Goal: Task Accomplishment & Management: Use online tool/utility

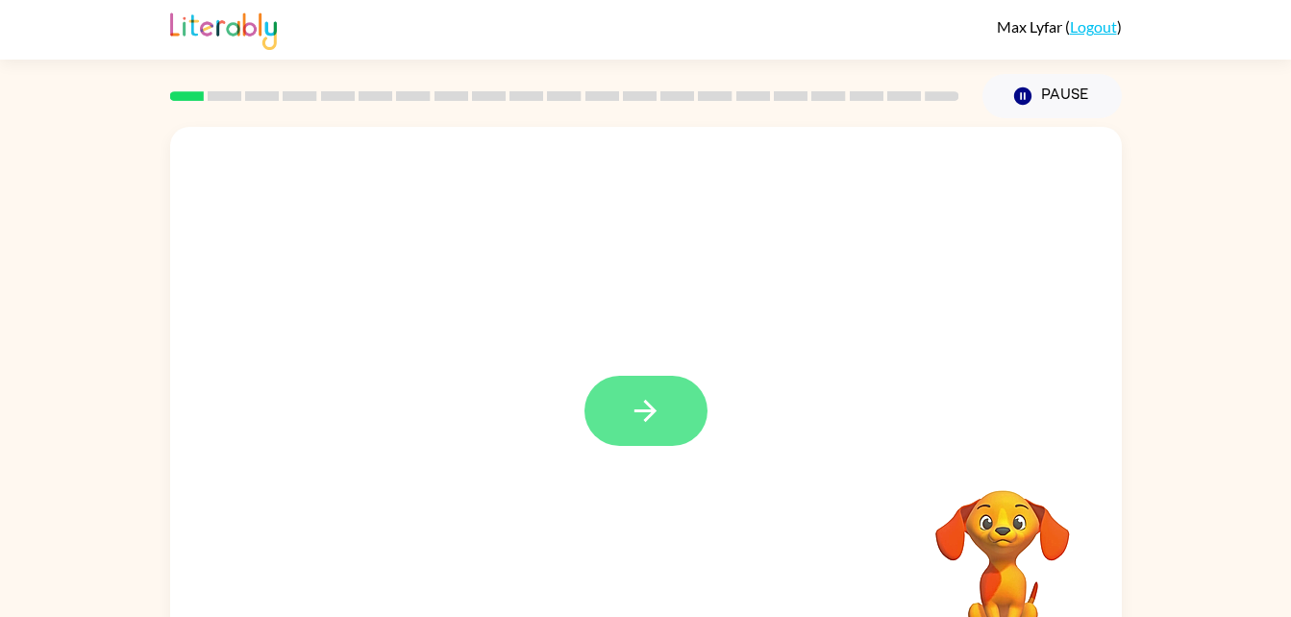
click at [649, 390] on button "button" at bounding box center [645, 411] width 123 height 70
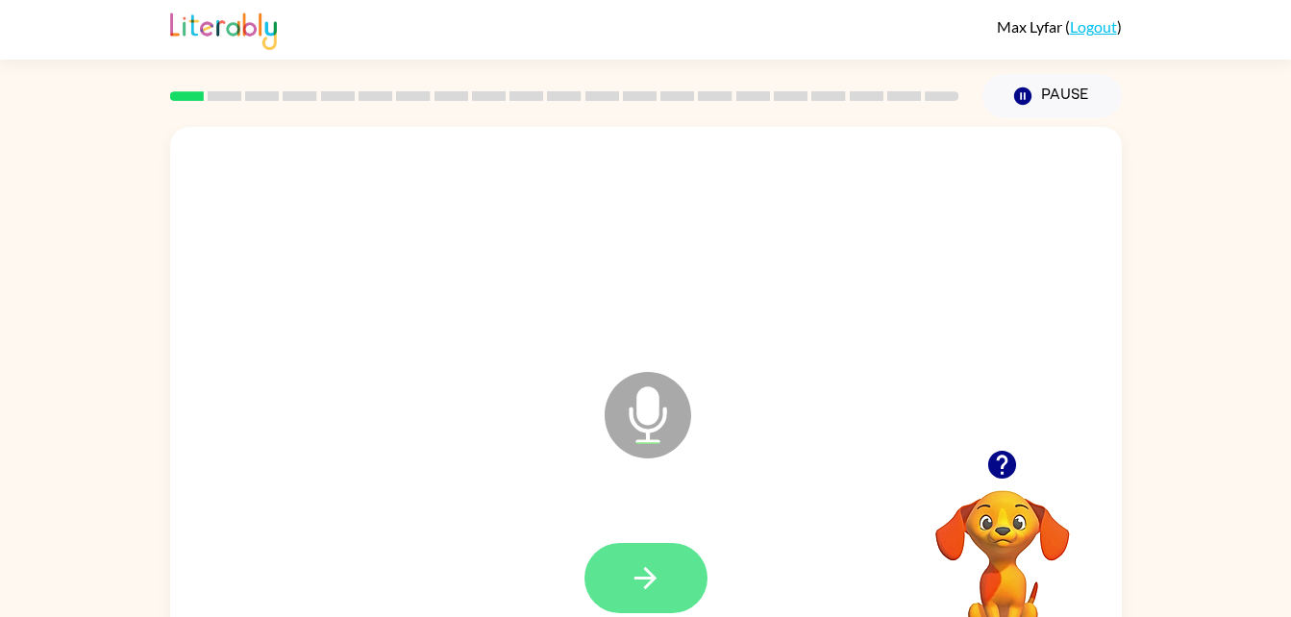
click at [632, 576] on icon "button" at bounding box center [646, 578] width 34 height 34
click at [677, 566] on button "button" at bounding box center [645, 578] width 123 height 70
click at [664, 606] on button "button" at bounding box center [645, 578] width 123 height 70
click at [656, 581] on icon "button" at bounding box center [646, 578] width 34 height 34
click at [625, 590] on button "button" at bounding box center [645, 578] width 123 height 70
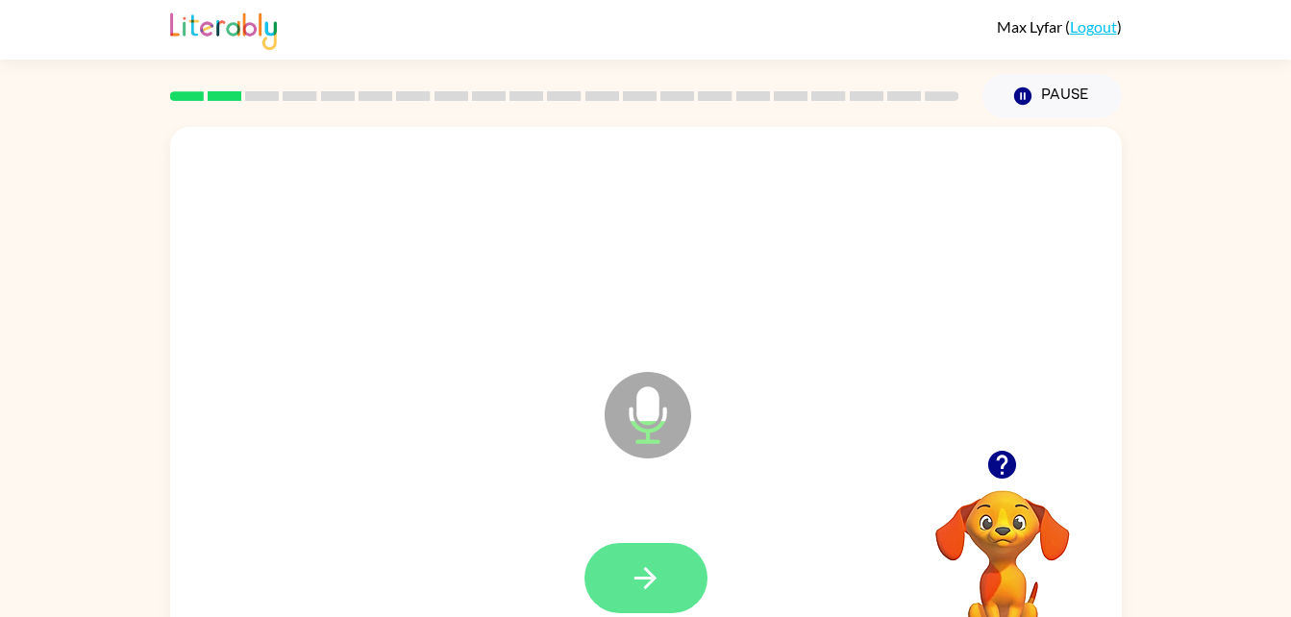
click at [647, 603] on button "button" at bounding box center [645, 578] width 123 height 70
click at [651, 578] on icon "button" at bounding box center [645, 578] width 22 height 22
click at [626, 574] on button "button" at bounding box center [645, 578] width 123 height 70
click at [654, 581] on icon "button" at bounding box center [646, 578] width 34 height 34
click at [654, 585] on icon "button" at bounding box center [646, 578] width 34 height 34
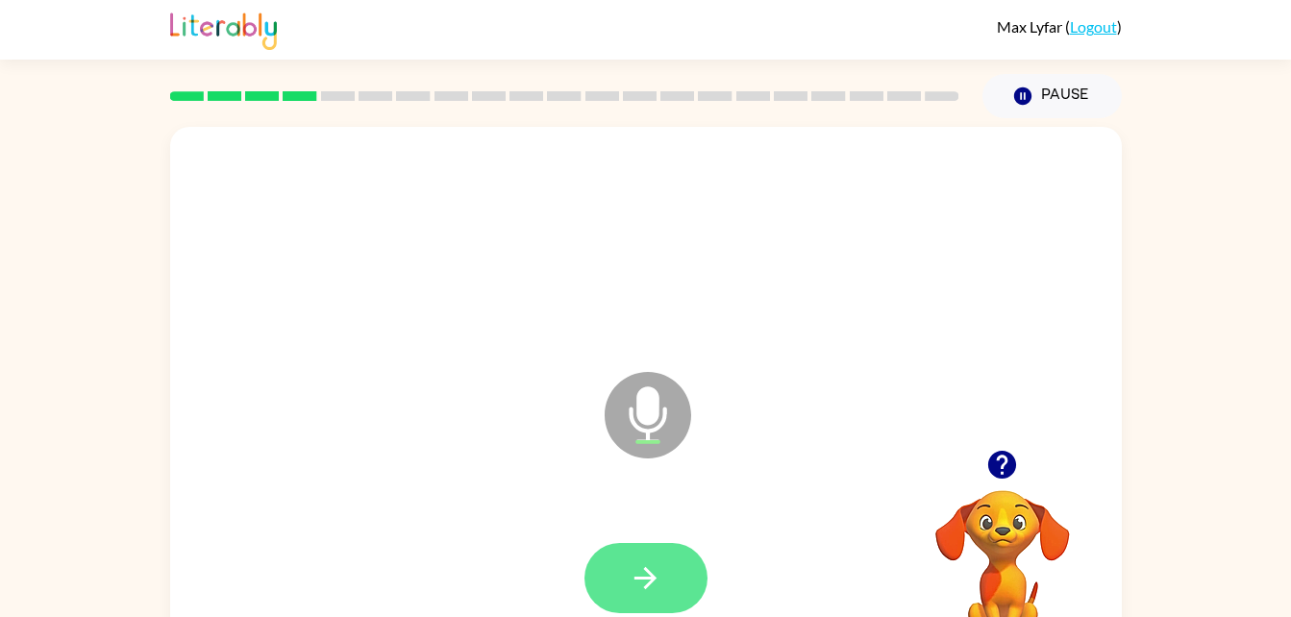
click at [668, 583] on button "button" at bounding box center [645, 578] width 123 height 70
click at [688, 564] on button "button" at bounding box center [645, 578] width 123 height 70
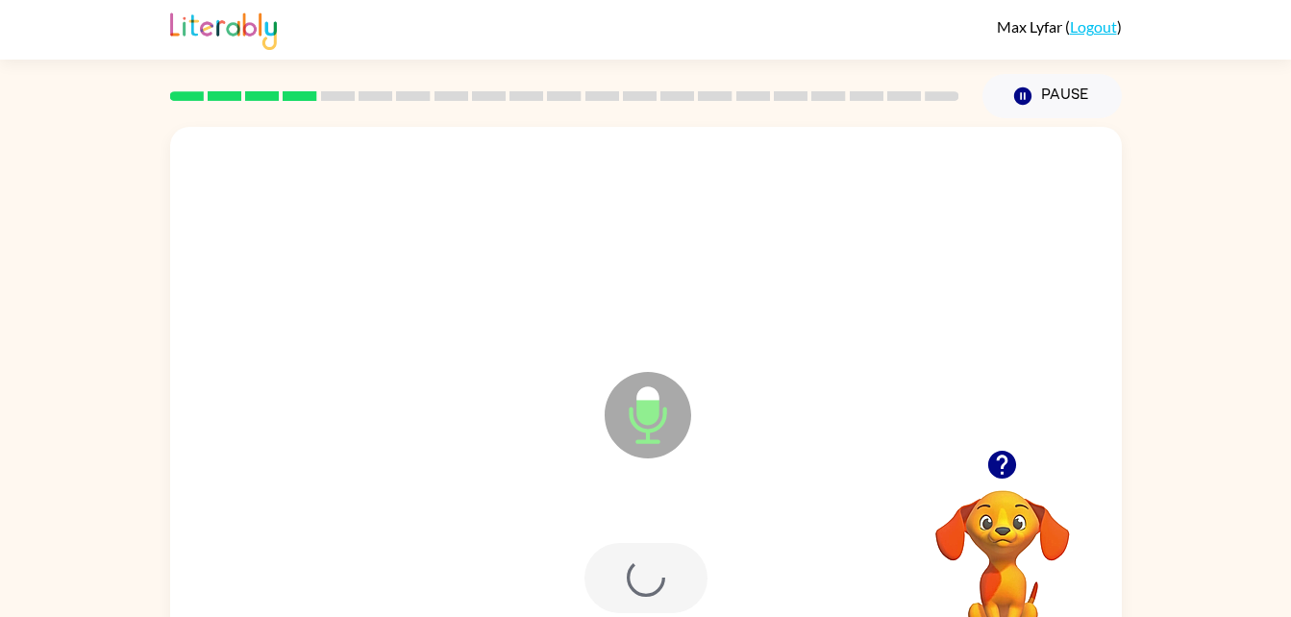
click at [632, 600] on div at bounding box center [645, 578] width 123 height 70
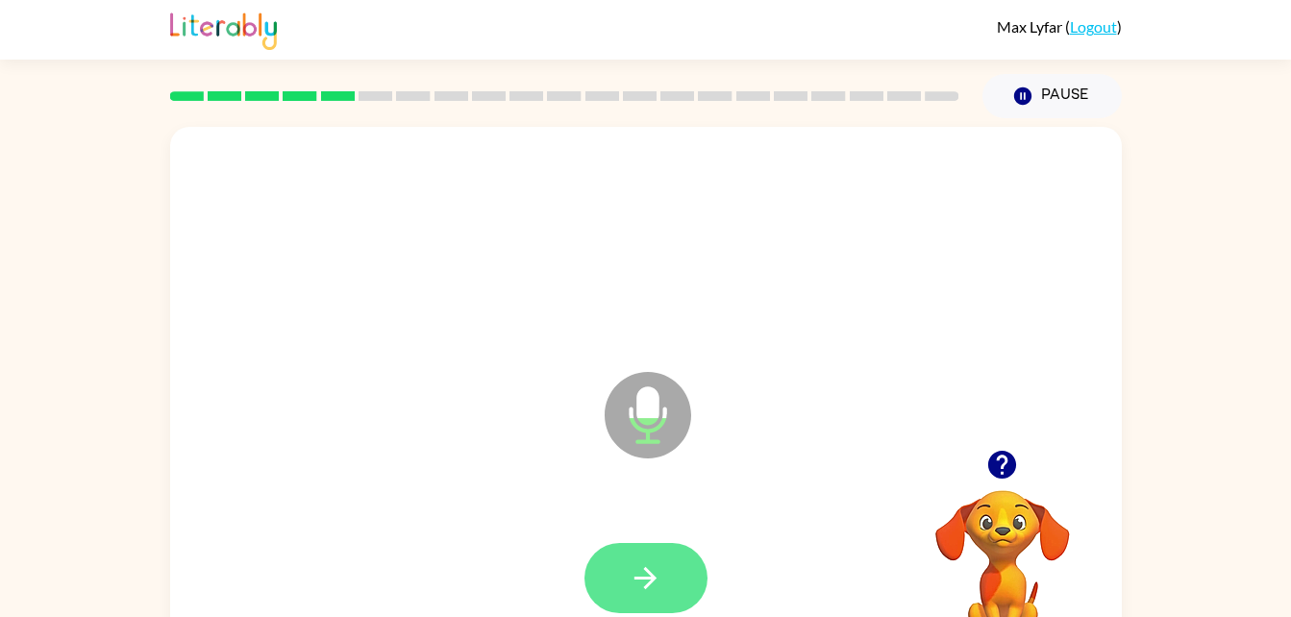
click at [655, 588] on icon "button" at bounding box center [646, 578] width 34 height 34
click at [646, 586] on icon "button" at bounding box center [645, 578] width 22 height 22
click at [628, 568] on button "button" at bounding box center [645, 578] width 123 height 70
click at [651, 572] on icon "button" at bounding box center [646, 578] width 34 height 34
click at [629, 587] on icon "button" at bounding box center [646, 578] width 34 height 34
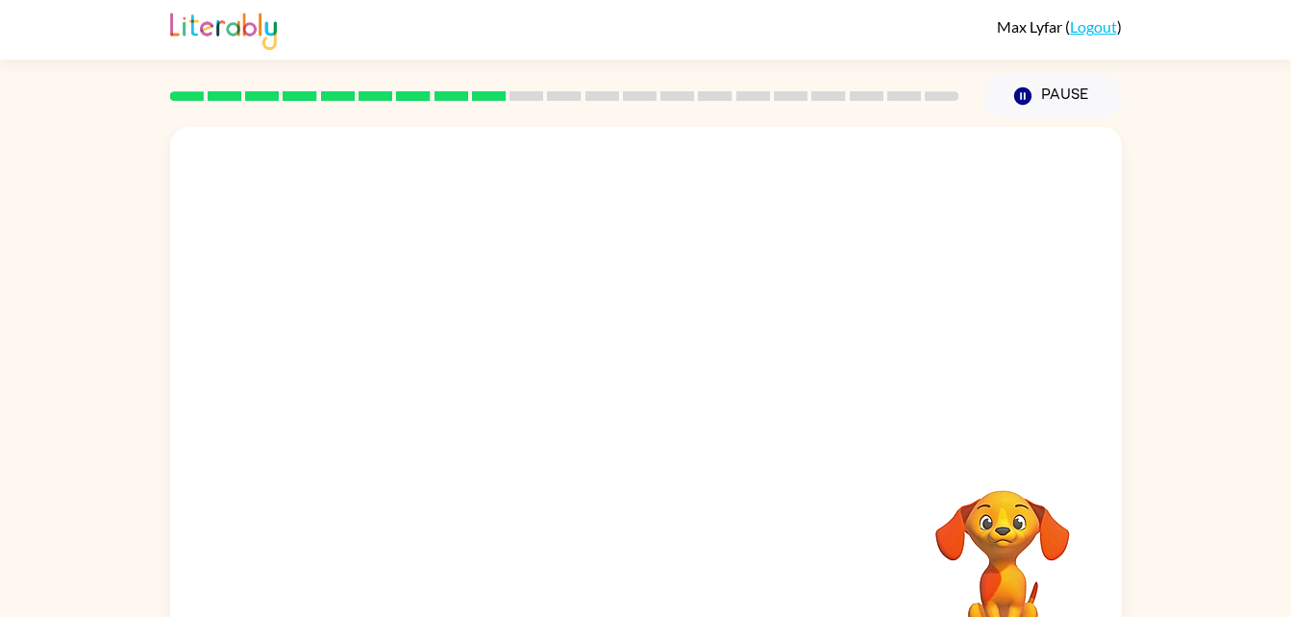
drag, startPoint x: -3, startPoint y: 89, endPoint x: 0, endPoint y: 50, distance: 39.5
click at [0, 50] on html "Max Lyfar ( Logout ) Pause Pause Your browser must support playing .mp4 files t…" at bounding box center [645, 338] width 1291 height 676
click at [0, 478] on html "Max Lyfar ( Logout ) Pause Pause Your browser must support playing .mp4 files t…" at bounding box center [645, 338] width 1291 height 676
click at [9, 485] on div "Your browser must support playing .mp4 files to use Literably. Please try using…" at bounding box center [645, 396] width 1291 height 557
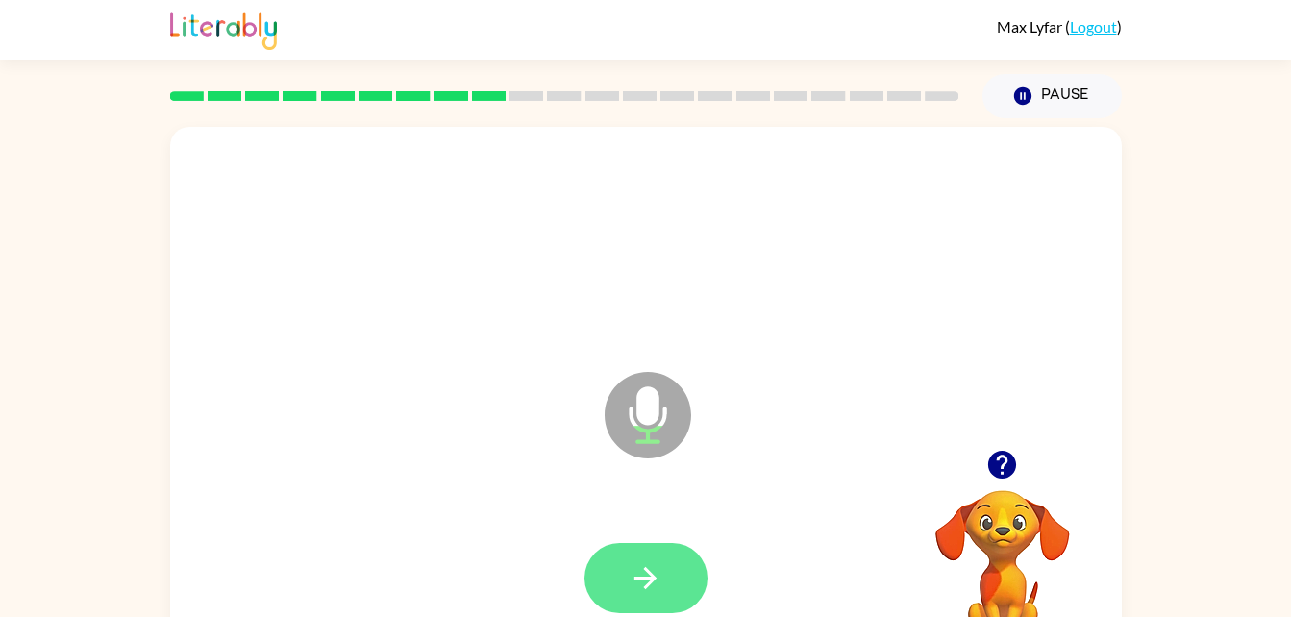
click at [621, 584] on button "button" at bounding box center [645, 578] width 123 height 70
click at [650, 575] on icon "button" at bounding box center [645, 578] width 22 height 22
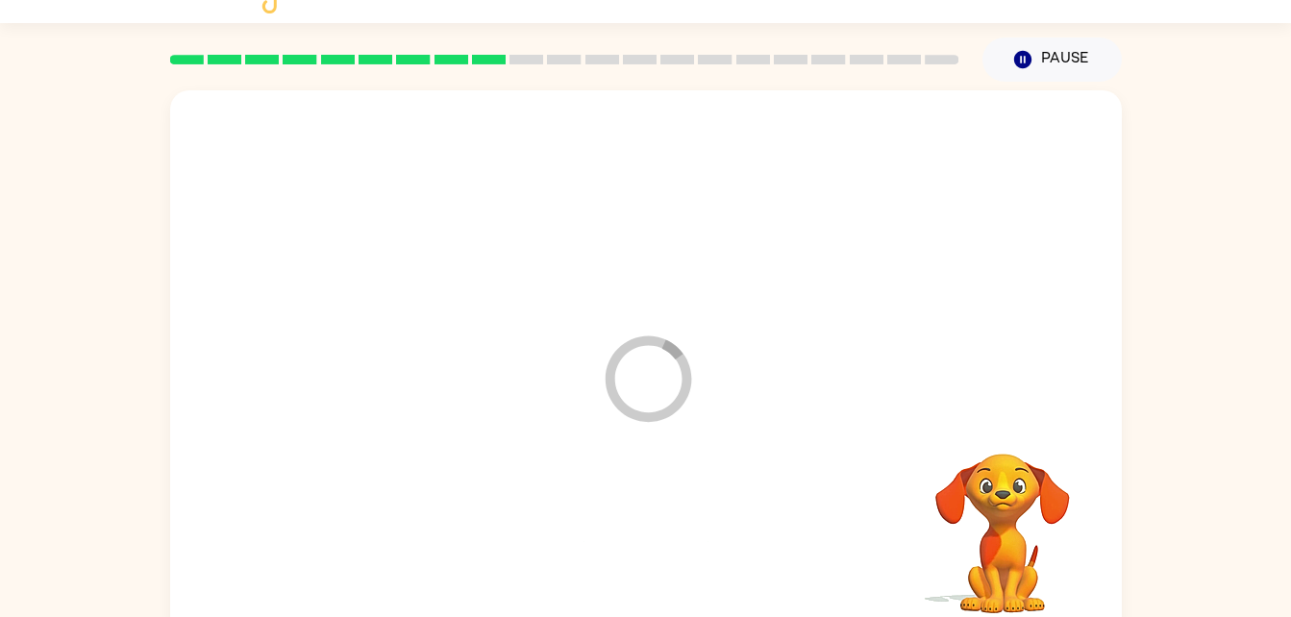
scroll to position [38, 0]
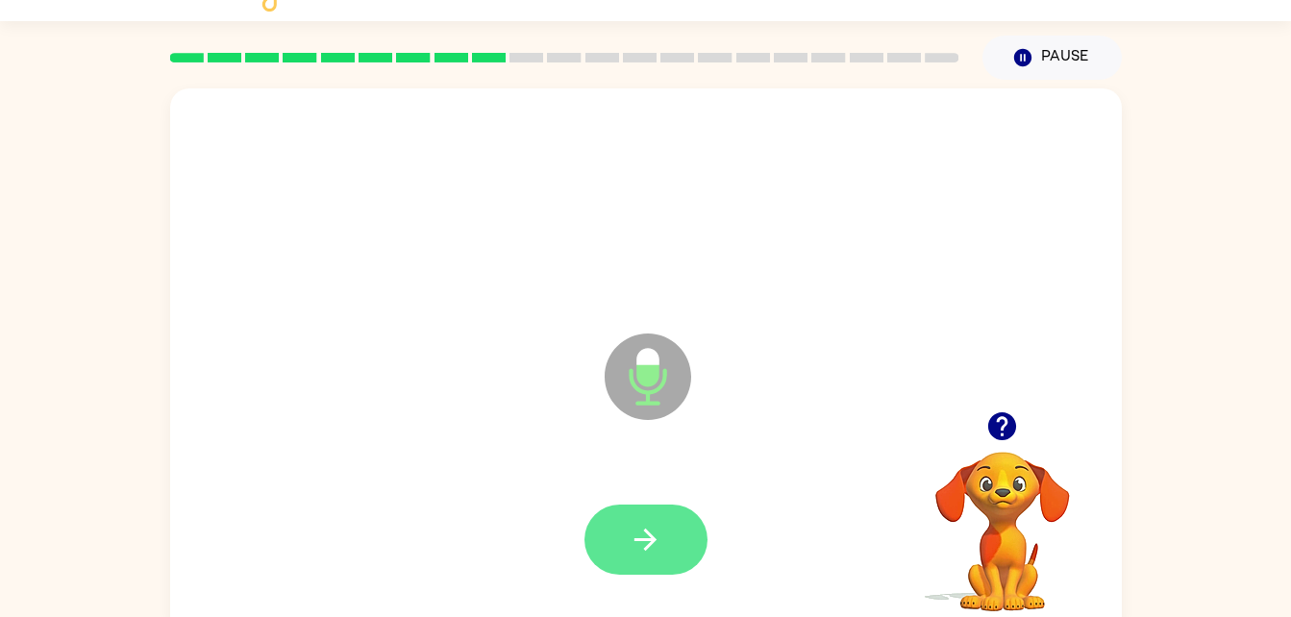
click at [659, 572] on button "button" at bounding box center [645, 540] width 123 height 70
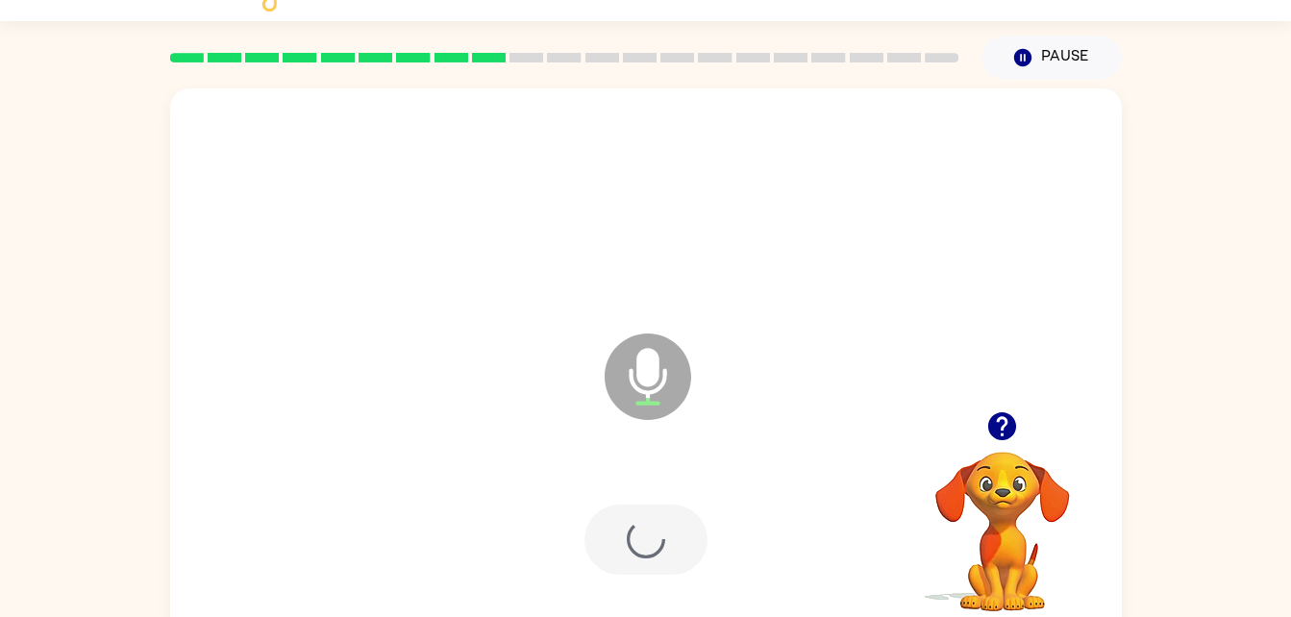
click at [644, 544] on div at bounding box center [645, 540] width 123 height 70
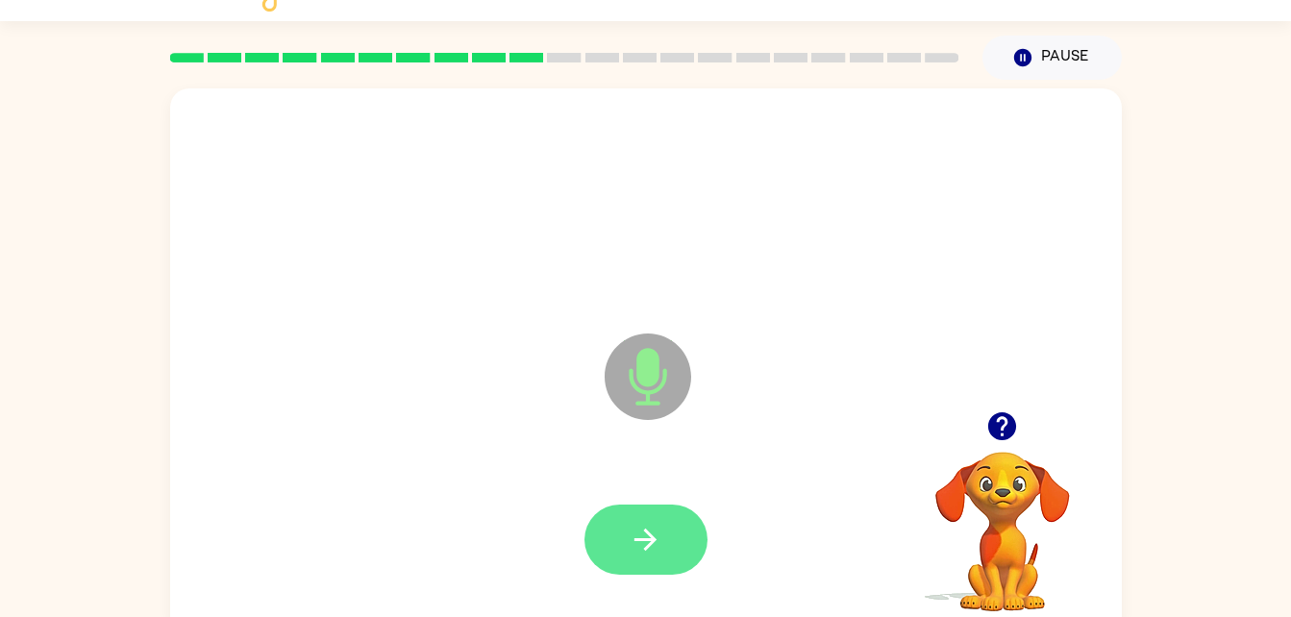
click at [633, 534] on icon "button" at bounding box center [646, 540] width 34 height 34
click at [629, 531] on icon "button" at bounding box center [646, 540] width 34 height 34
click at [685, 557] on button "button" at bounding box center [645, 540] width 123 height 70
click at [645, 557] on button "button" at bounding box center [645, 540] width 123 height 70
click at [639, 544] on icon "button" at bounding box center [646, 540] width 34 height 34
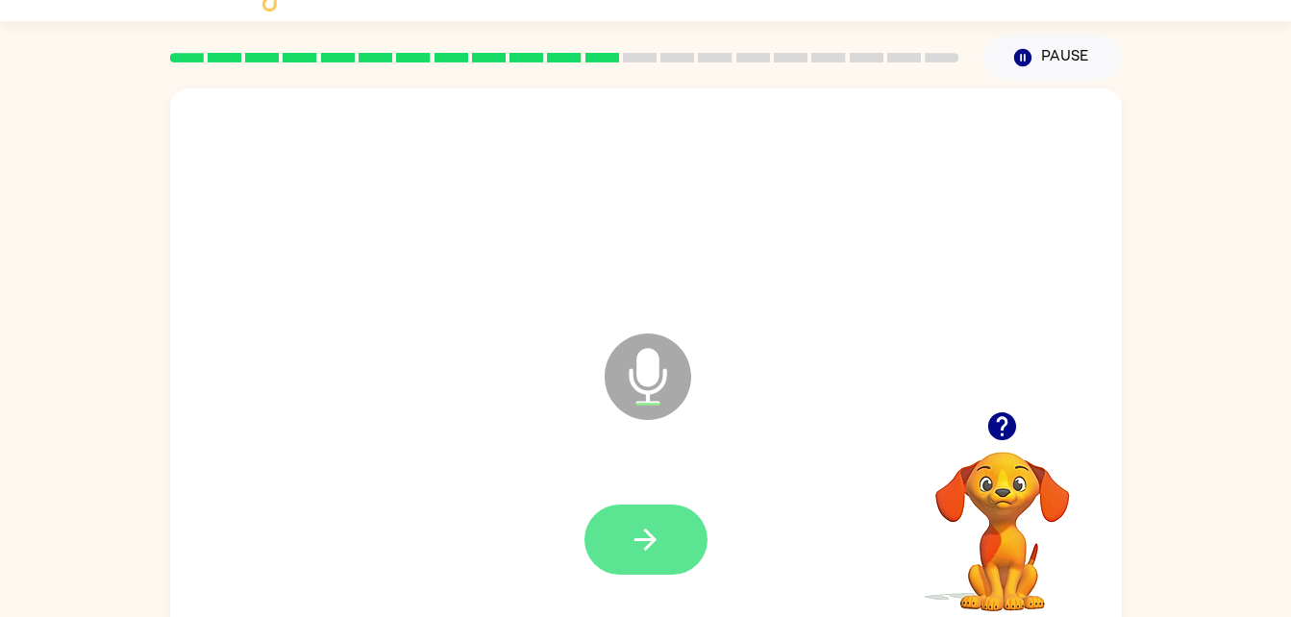
click at [631, 519] on button "button" at bounding box center [645, 540] width 123 height 70
click at [627, 556] on button "button" at bounding box center [645, 540] width 123 height 70
click at [648, 546] on icon "button" at bounding box center [645, 540] width 22 height 22
click at [646, 561] on button "button" at bounding box center [645, 540] width 123 height 70
click at [641, 543] on icon "button" at bounding box center [646, 540] width 34 height 34
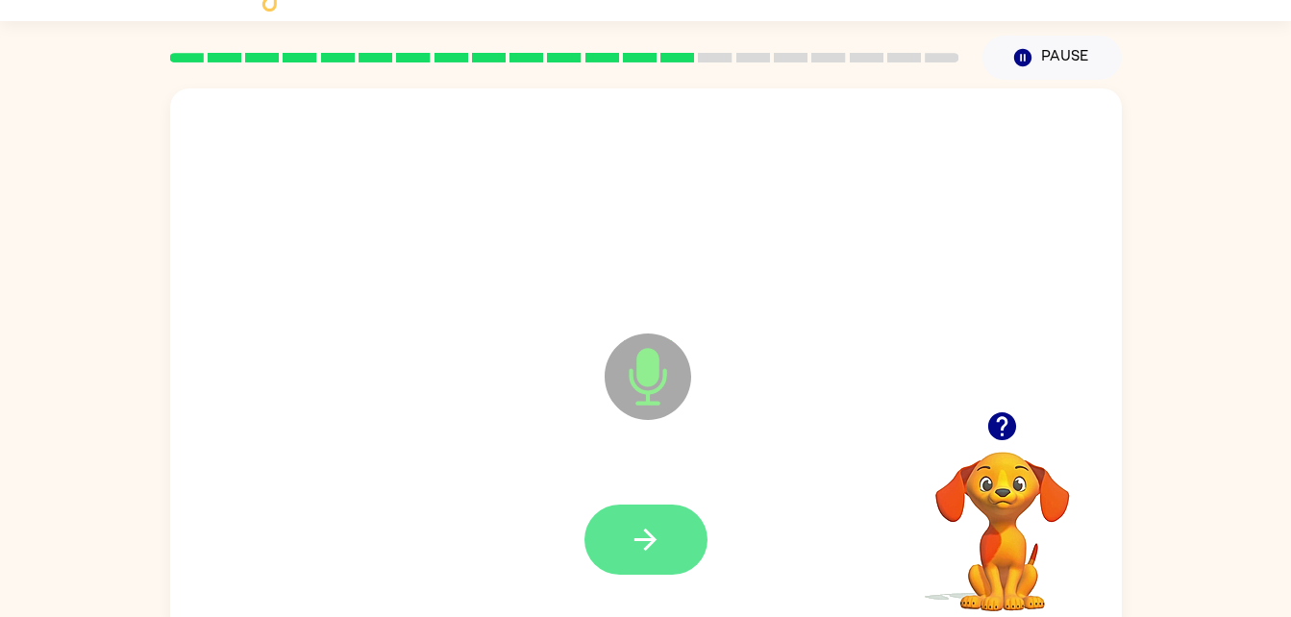
click at [649, 531] on icon "button" at bounding box center [646, 540] width 34 height 34
click at [633, 556] on button "button" at bounding box center [645, 540] width 123 height 70
click at [641, 546] on icon "button" at bounding box center [646, 540] width 34 height 34
click at [634, 535] on icon "button" at bounding box center [646, 540] width 34 height 34
click at [647, 543] on icon "button" at bounding box center [646, 540] width 34 height 34
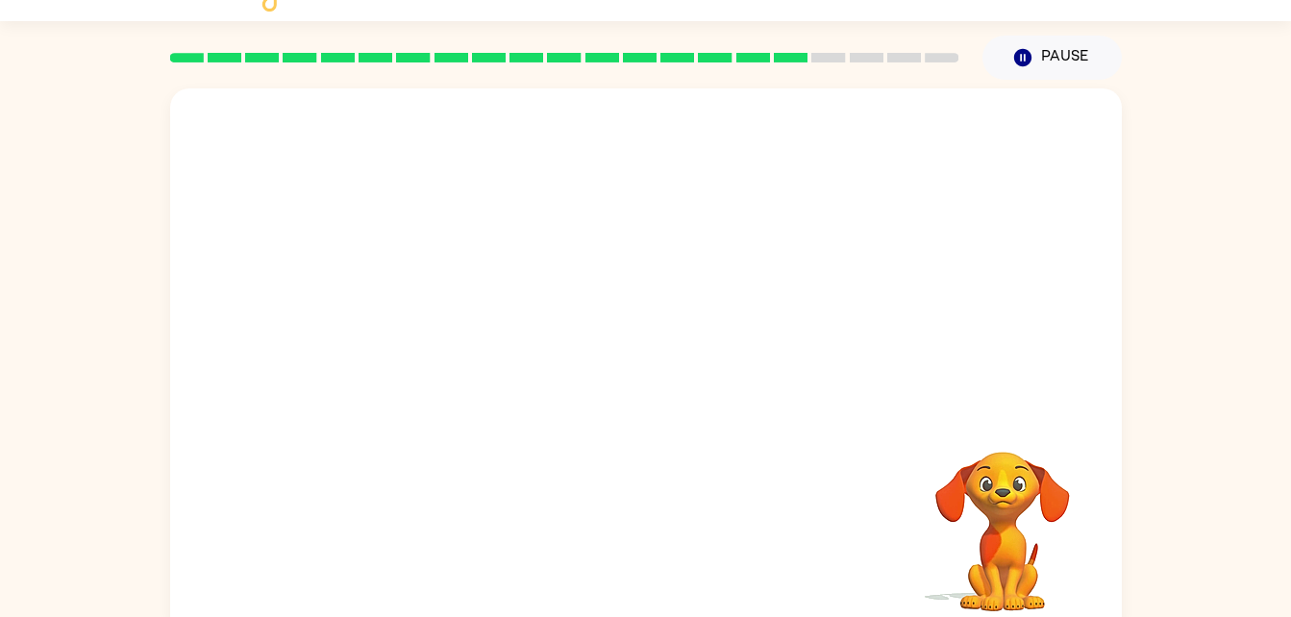
click at [1166, 547] on div "Your browser must support playing .mp4 files to use Literably. Please try using…" at bounding box center [645, 358] width 1291 height 557
click at [537, 246] on div at bounding box center [645, 206] width 913 height 158
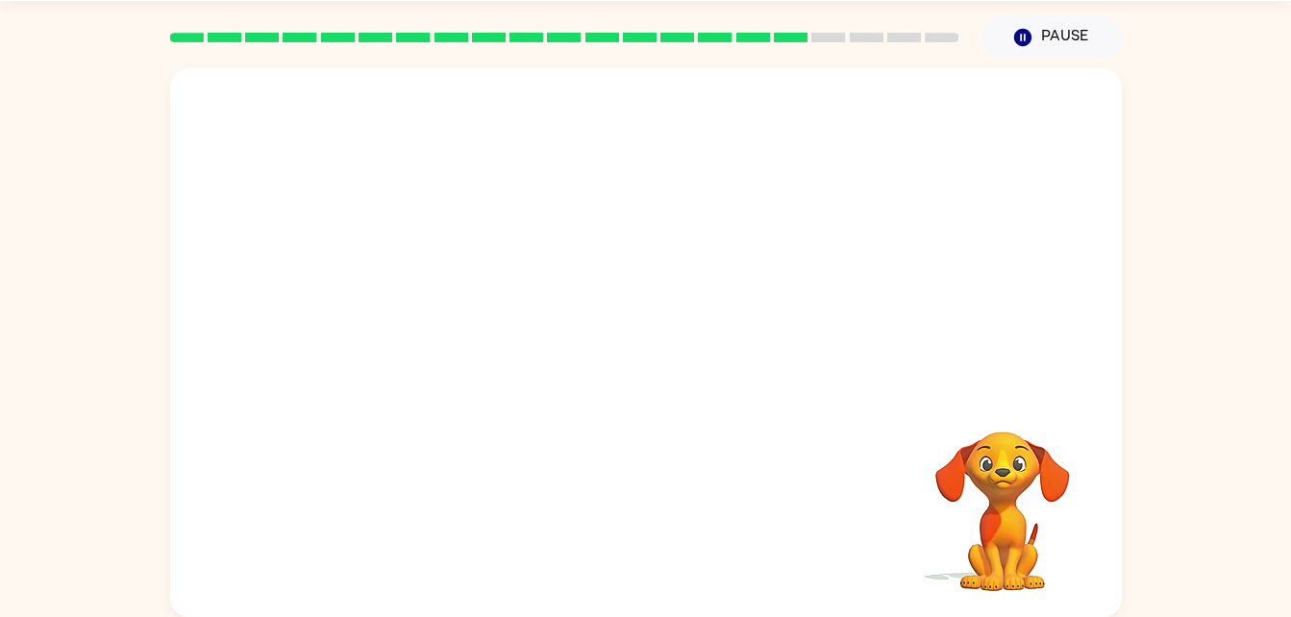
scroll to position [0, 0]
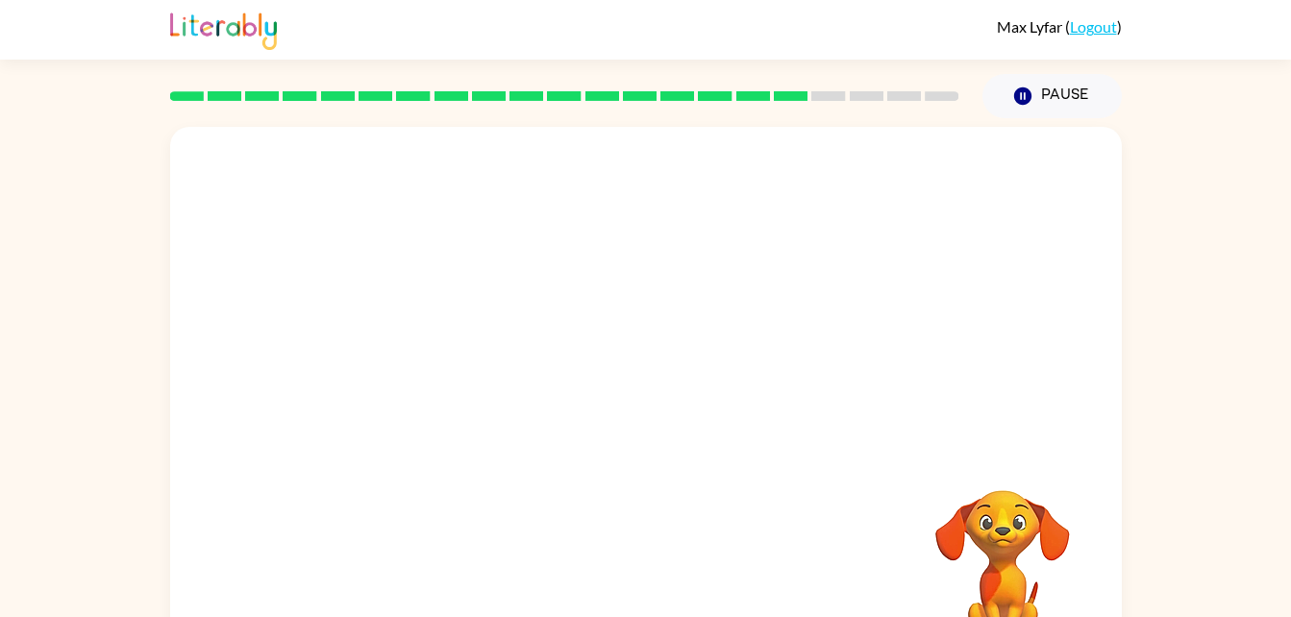
drag, startPoint x: 537, startPoint y: 246, endPoint x: 745, endPoint y: 301, distance: 214.7
click at [745, 301] on div at bounding box center [645, 244] width 913 height 158
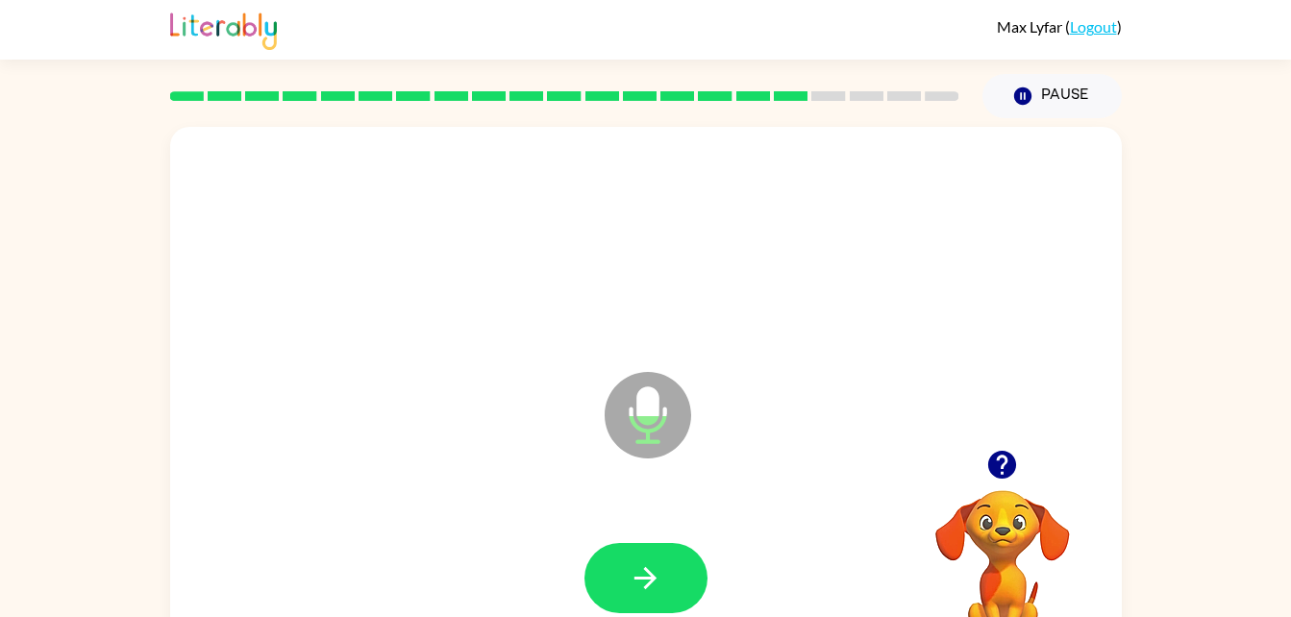
click at [759, 314] on div at bounding box center [645, 244] width 913 height 158
click at [663, 584] on button "button" at bounding box center [645, 578] width 123 height 70
click at [661, 563] on icon "button" at bounding box center [646, 578] width 34 height 34
click at [643, 592] on icon "button" at bounding box center [646, 578] width 34 height 34
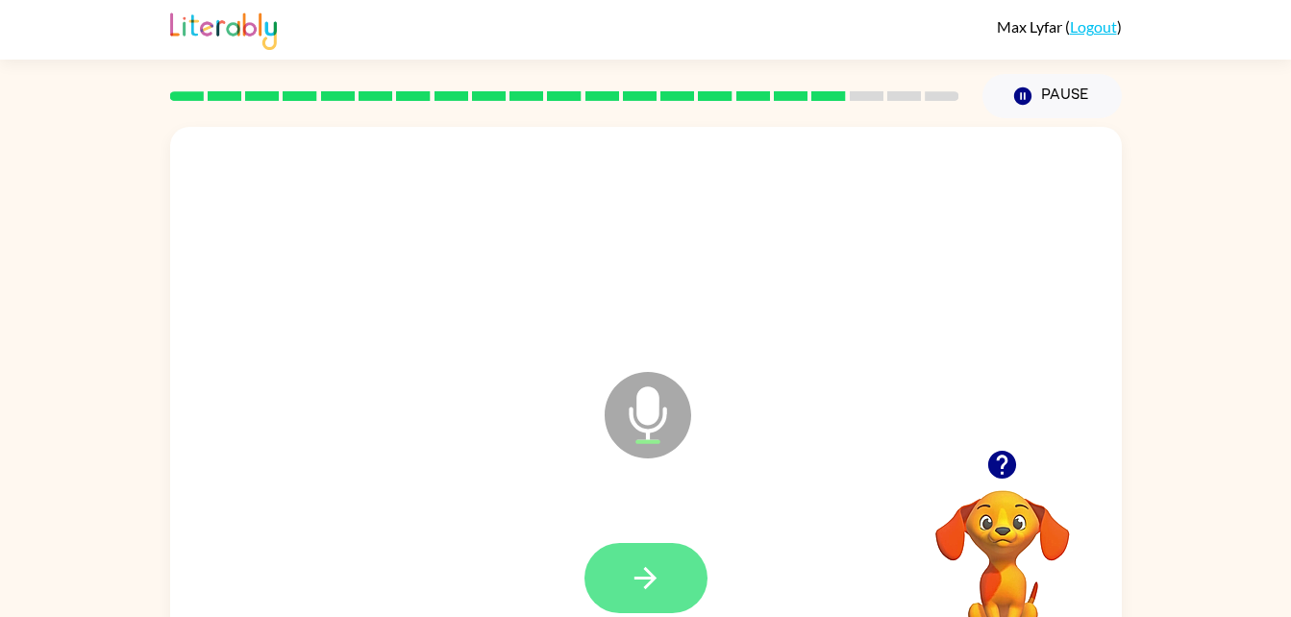
click at [670, 583] on button "button" at bounding box center [645, 578] width 123 height 70
click at [661, 582] on icon "button" at bounding box center [646, 578] width 34 height 34
click at [625, 590] on button "button" at bounding box center [645, 578] width 123 height 70
click at [675, 609] on button "button" at bounding box center [645, 578] width 123 height 70
click at [876, 512] on div at bounding box center [645, 579] width 913 height 158
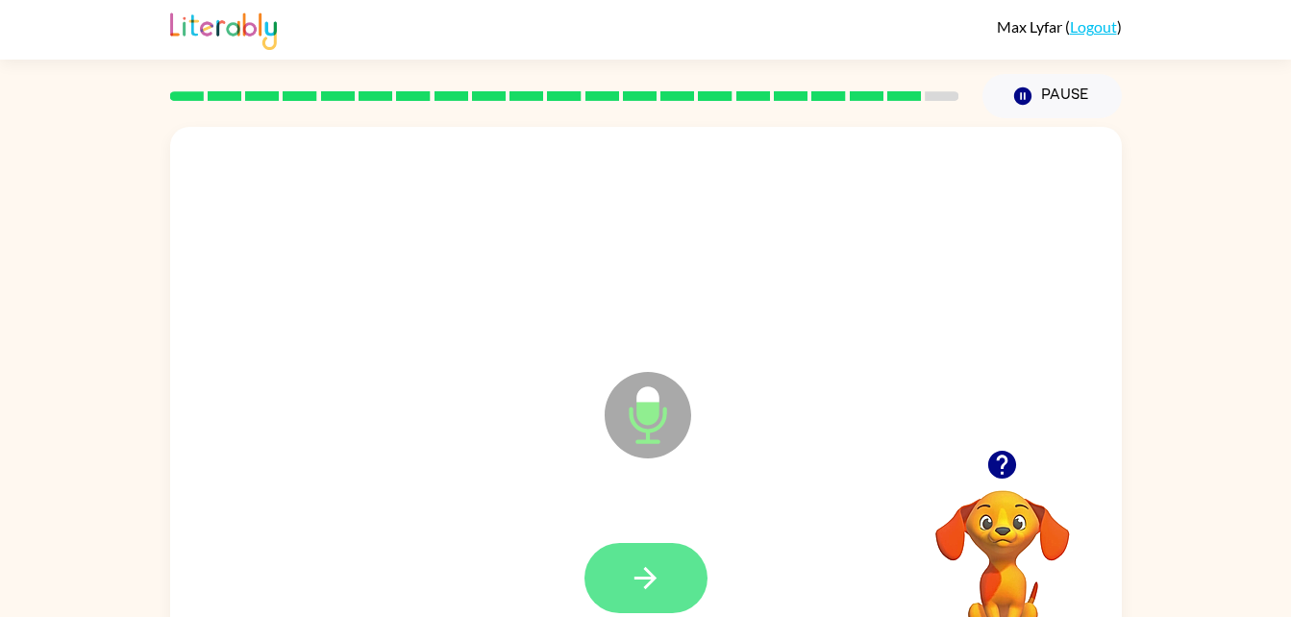
click at [640, 568] on icon "button" at bounding box center [646, 578] width 34 height 34
click at [627, 588] on button "button" at bounding box center [645, 578] width 123 height 70
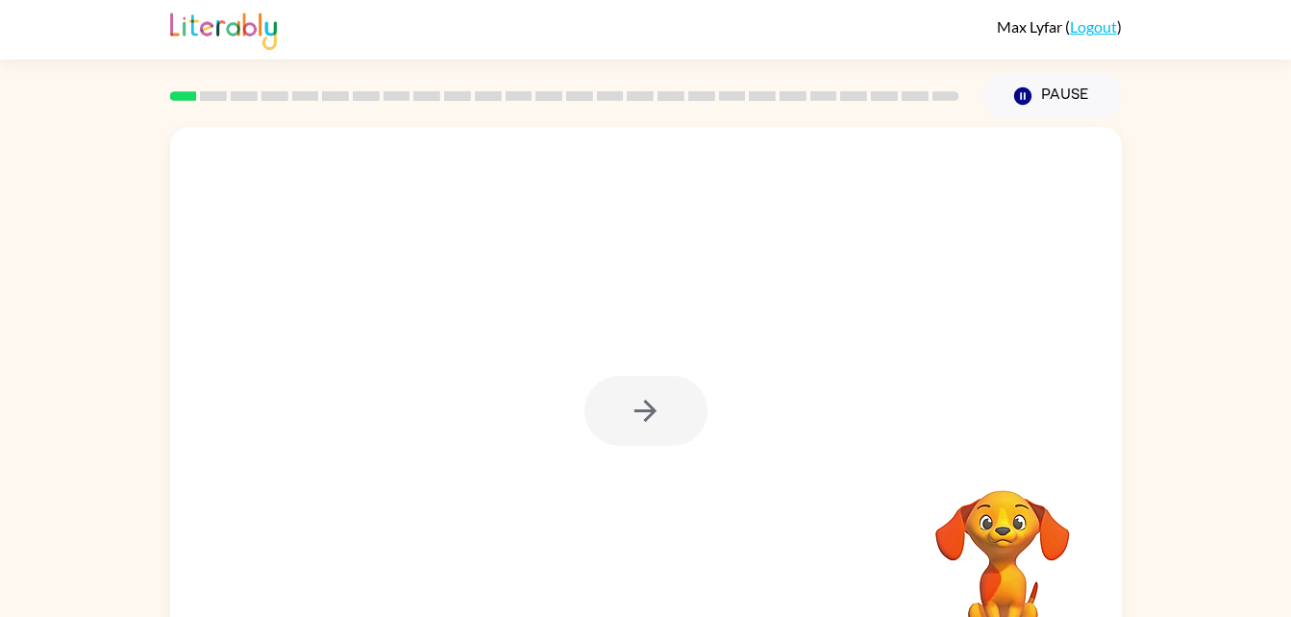
click at [611, 435] on div at bounding box center [645, 411] width 123 height 70
click at [635, 444] on div at bounding box center [645, 411] width 123 height 70
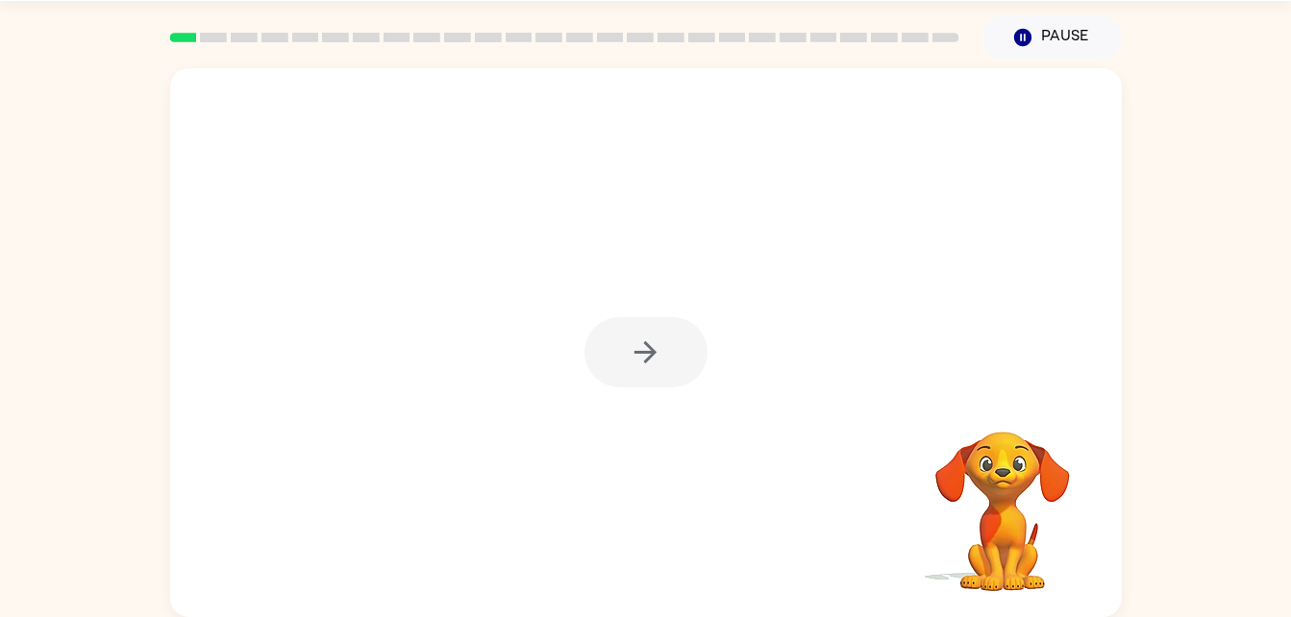
click at [654, 422] on div at bounding box center [646, 342] width 952 height 549
click at [671, 408] on div at bounding box center [646, 342] width 952 height 549
click at [669, 363] on div at bounding box center [645, 352] width 123 height 70
click at [672, 351] on button "button" at bounding box center [645, 352] width 123 height 70
click at [681, 337] on div at bounding box center [599, 308] width 821 height 69
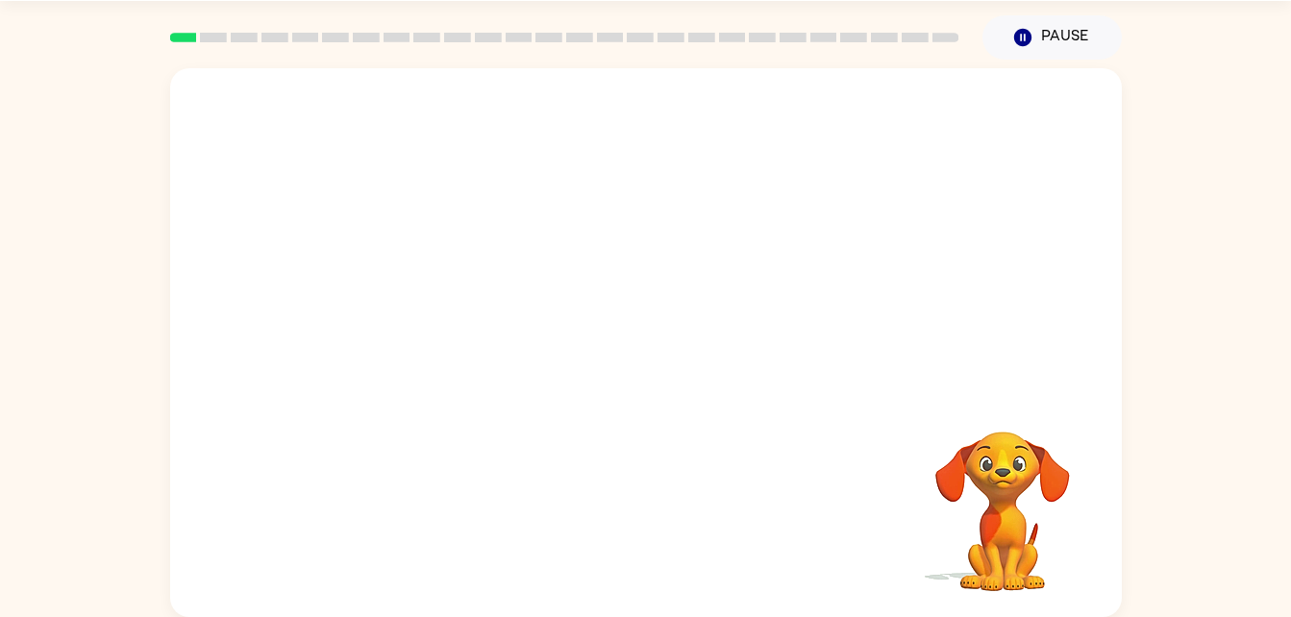
click at [668, 551] on div "Your browser must support playing .mp4 files to use Literably. Please try using…" at bounding box center [646, 342] width 952 height 549
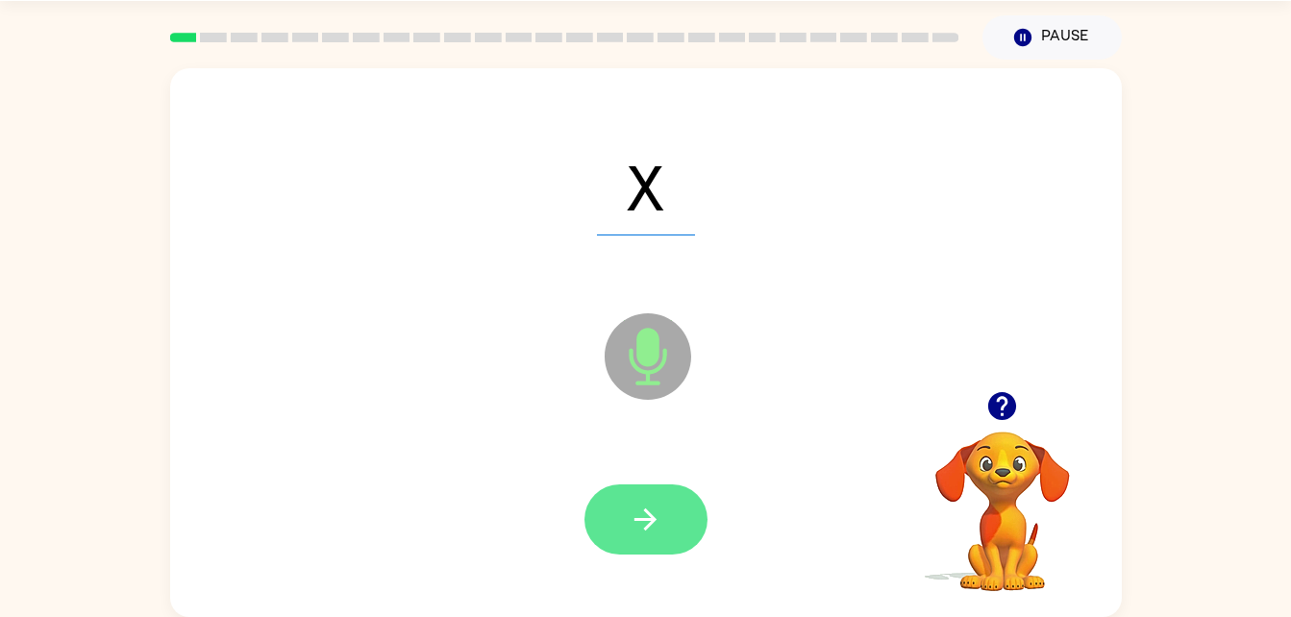
click at [648, 533] on icon "button" at bounding box center [646, 520] width 34 height 34
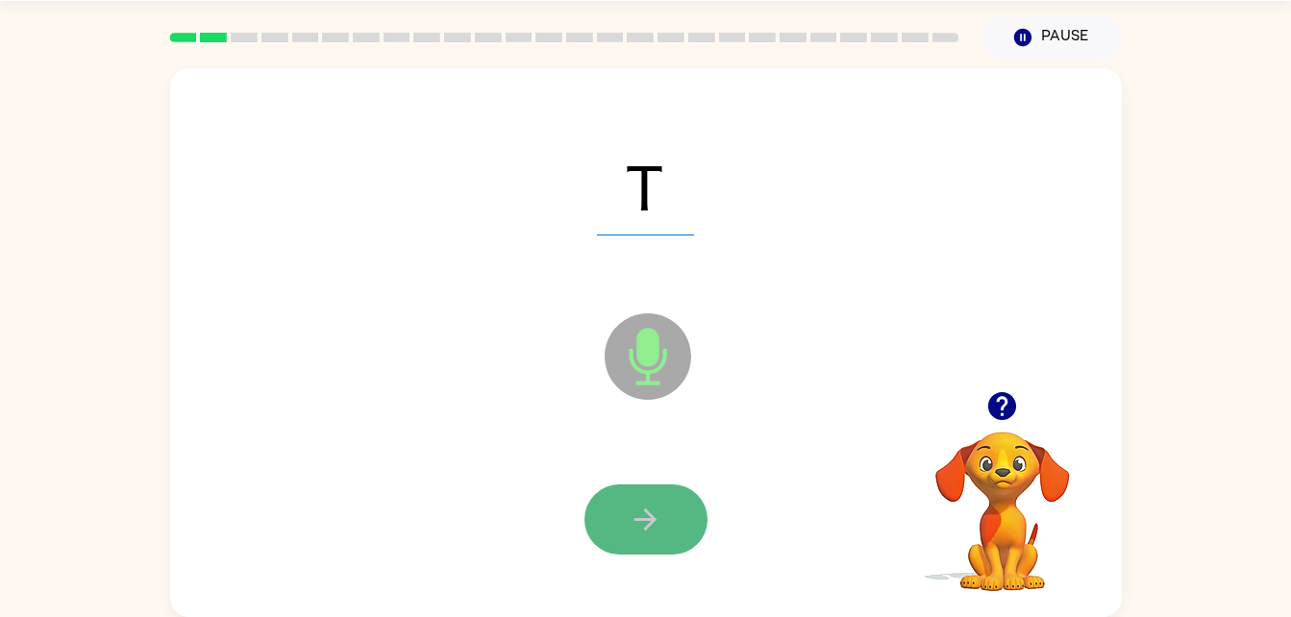
click at [665, 508] on button "button" at bounding box center [645, 519] width 123 height 70
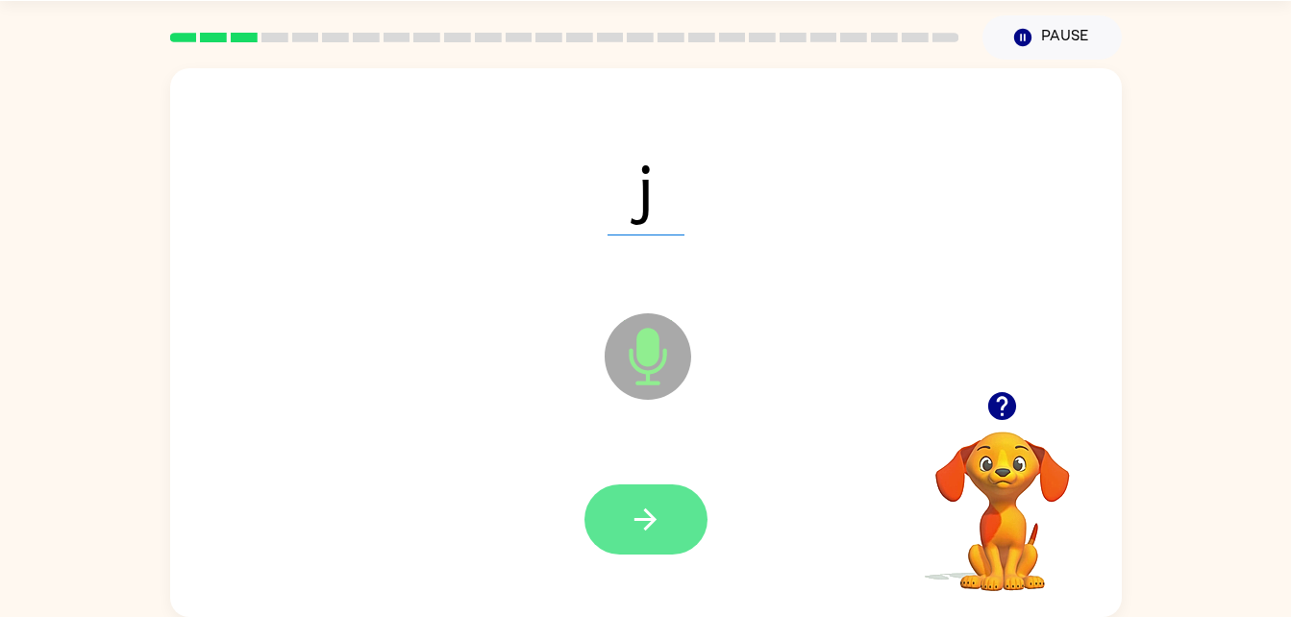
click at [624, 540] on button "button" at bounding box center [645, 519] width 123 height 70
click at [629, 530] on icon "button" at bounding box center [646, 520] width 34 height 34
click at [637, 506] on icon "button" at bounding box center [646, 520] width 34 height 34
click at [616, 528] on button "button" at bounding box center [645, 519] width 123 height 70
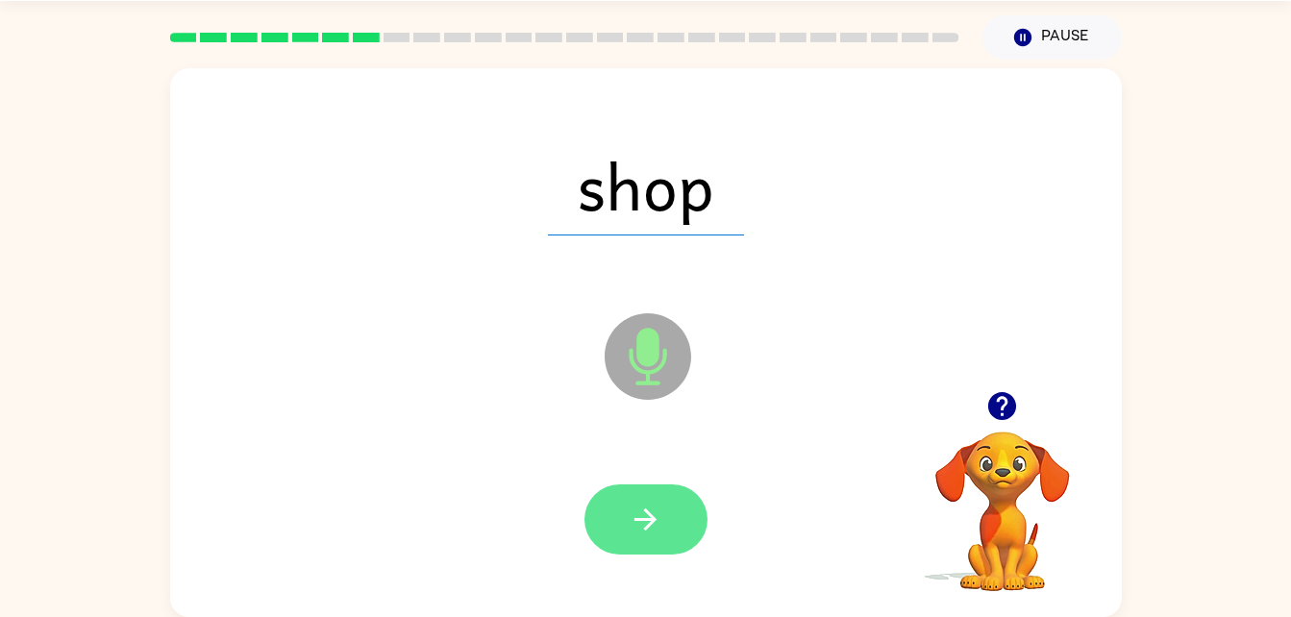
click at [644, 532] on icon "button" at bounding box center [646, 520] width 34 height 34
click at [630, 520] on icon "button" at bounding box center [646, 520] width 34 height 34
click at [656, 529] on icon "button" at bounding box center [646, 520] width 34 height 34
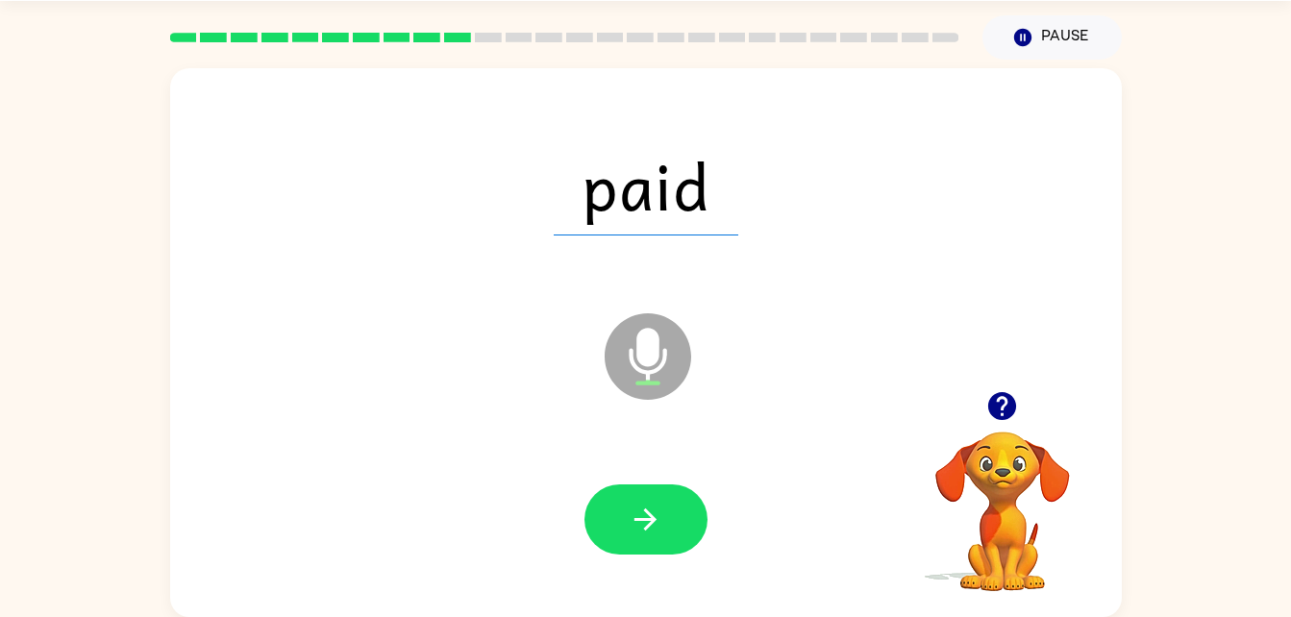
click at [667, 469] on div at bounding box center [645, 520] width 913 height 158
click at [654, 518] on icon "button" at bounding box center [645, 519] width 22 height 22
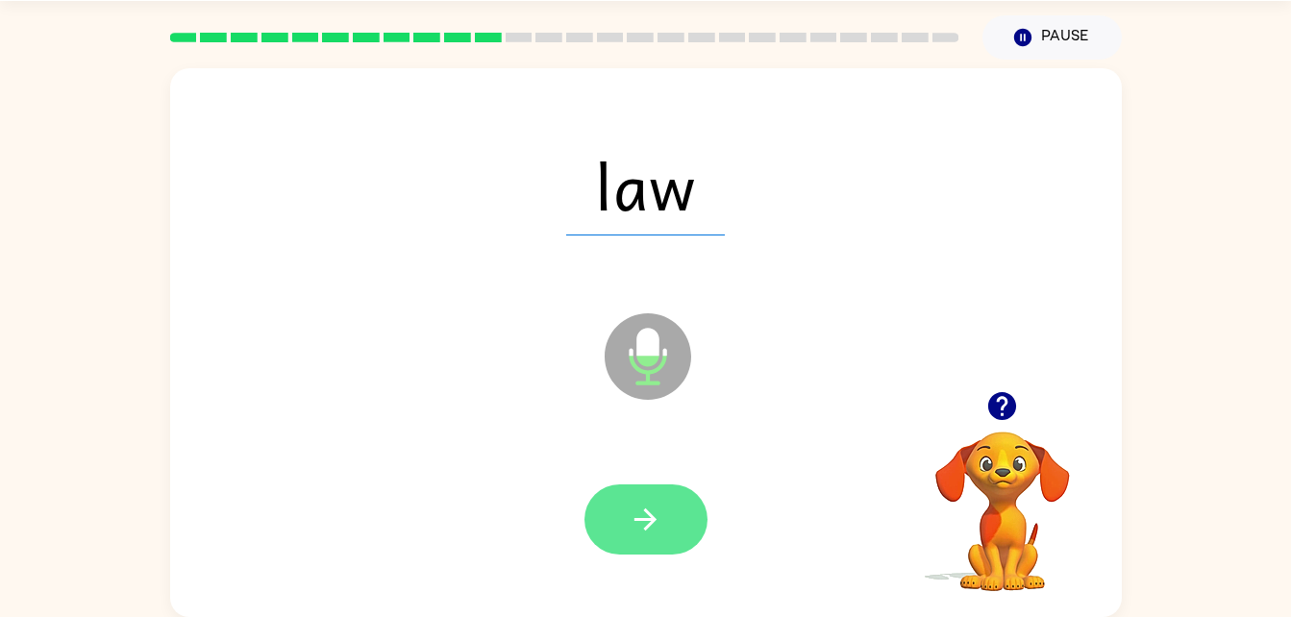
click at [634, 507] on icon "button" at bounding box center [646, 520] width 34 height 34
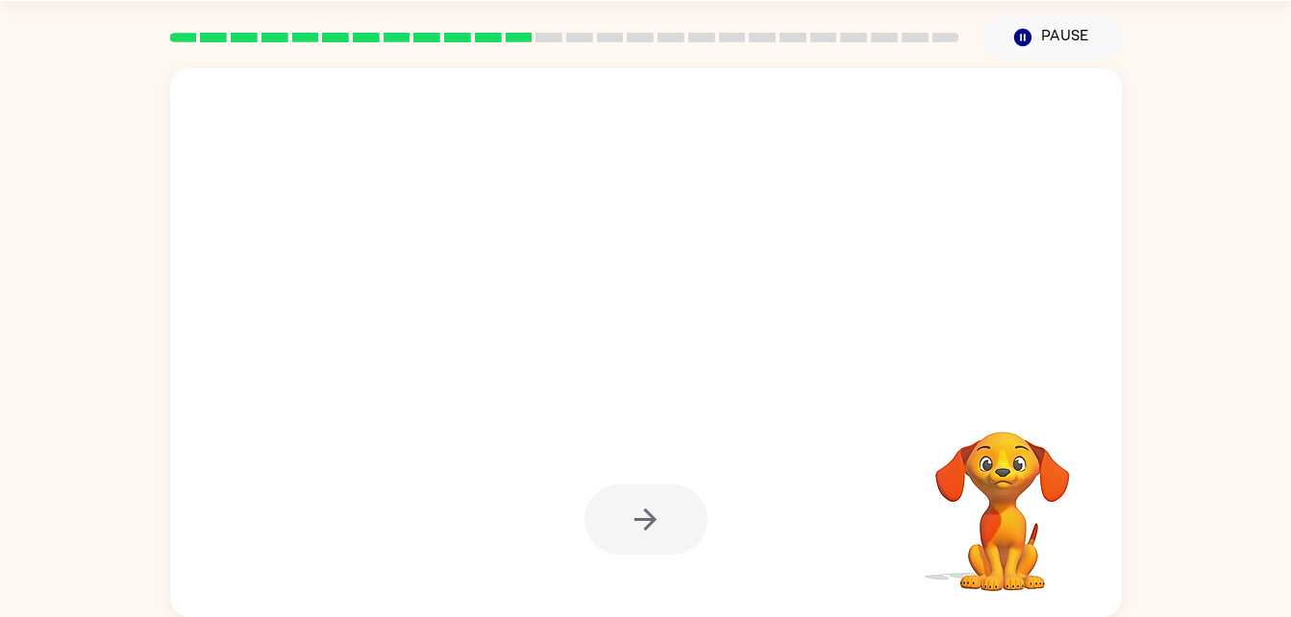
click at [630, 512] on div at bounding box center [645, 519] width 123 height 70
click at [630, 507] on div at bounding box center [645, 519] width 123 height 70
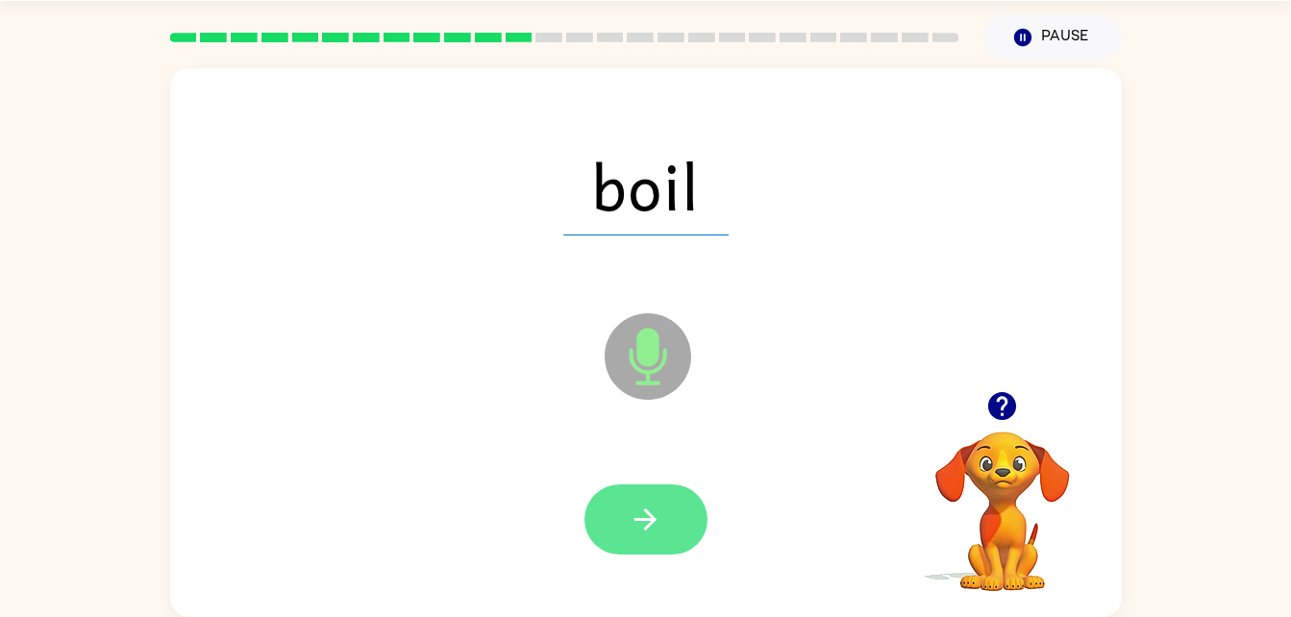
click at [675, 535] on button "button" at bounding box center [645, 519] width 123 height 70
click at [655, 527] on icon "button" at bounding box center [646, 520] width 34 height 34
click at [661, 528] on icon "button" at bounding box center [646, 520] width 34 height 34
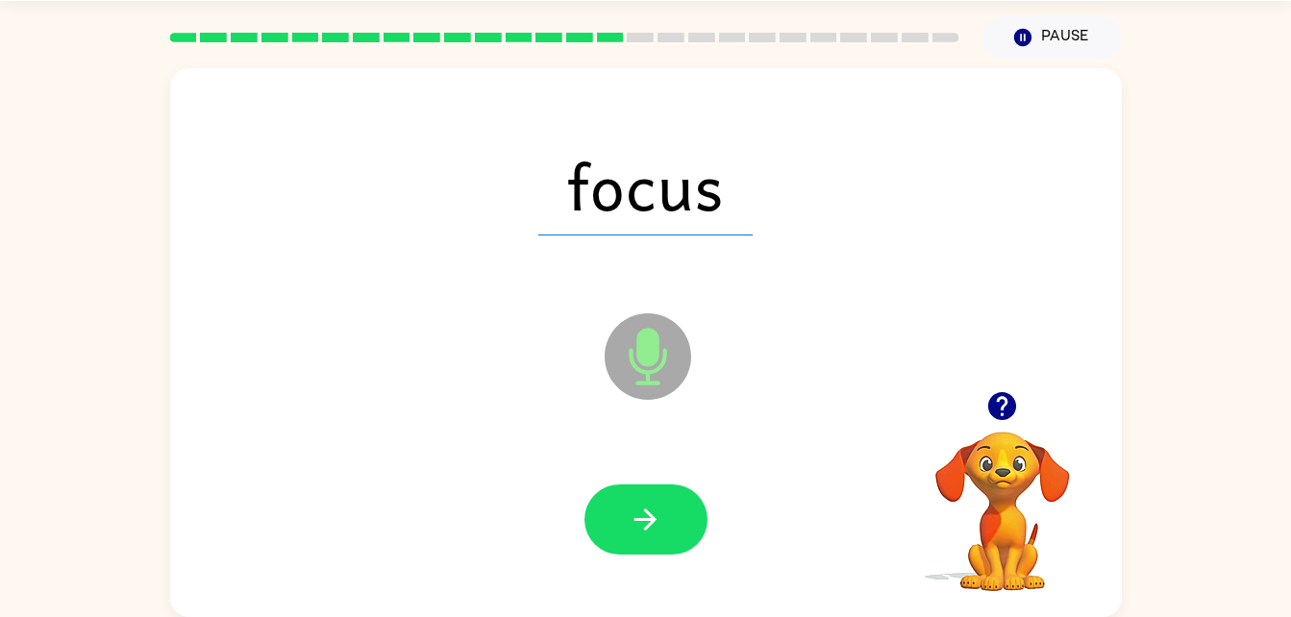
click at [693, 548] on div at bounding box center [645, 519] width 123 height 70
click at [648, 501] on button "button" at bounding box center [645, 519] width 123 height 70
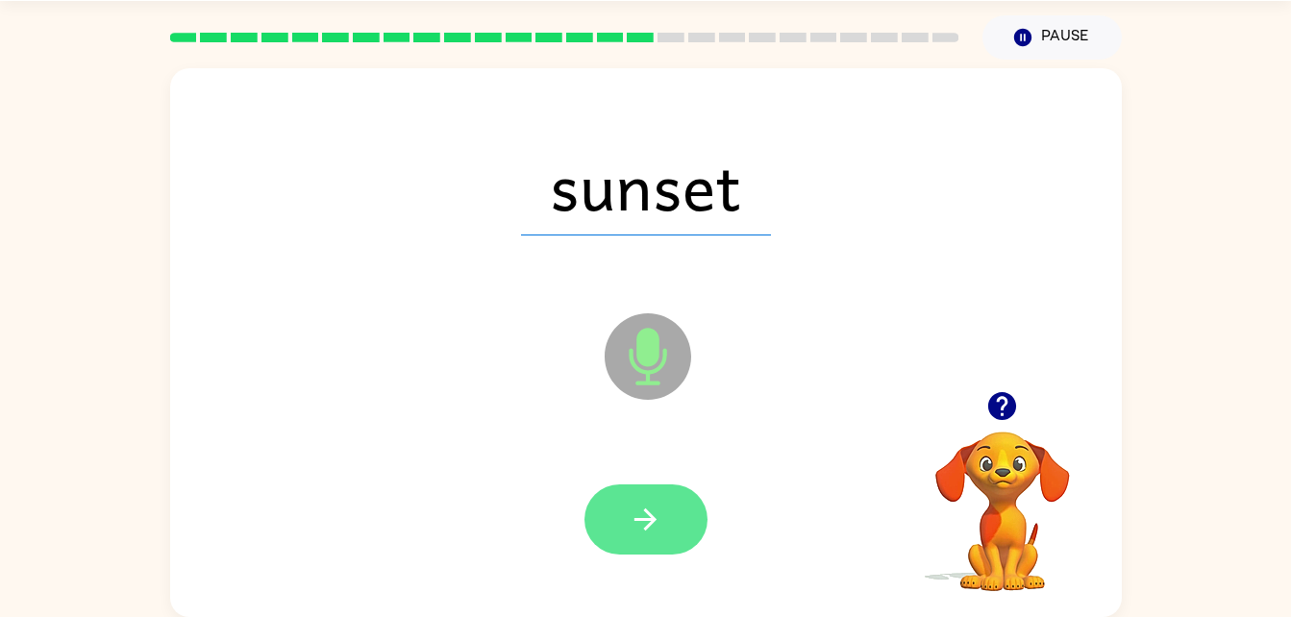
click at [634, 516] on icon "button" at bounding box center [646, 520] width 34 height 34
click at [629, 518] on icon "button" at bounding box center [646, 520] width 34 height 34
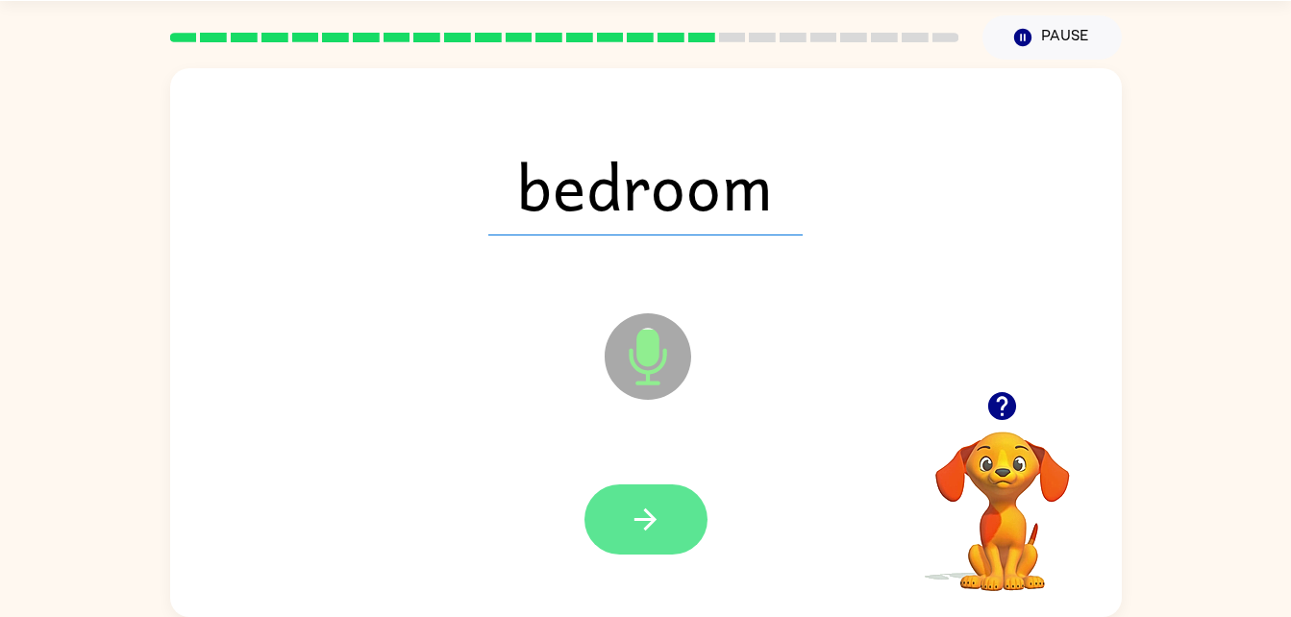
click at [634, 498] on button "button" at bounding box center [645, 519] width 123 height 70
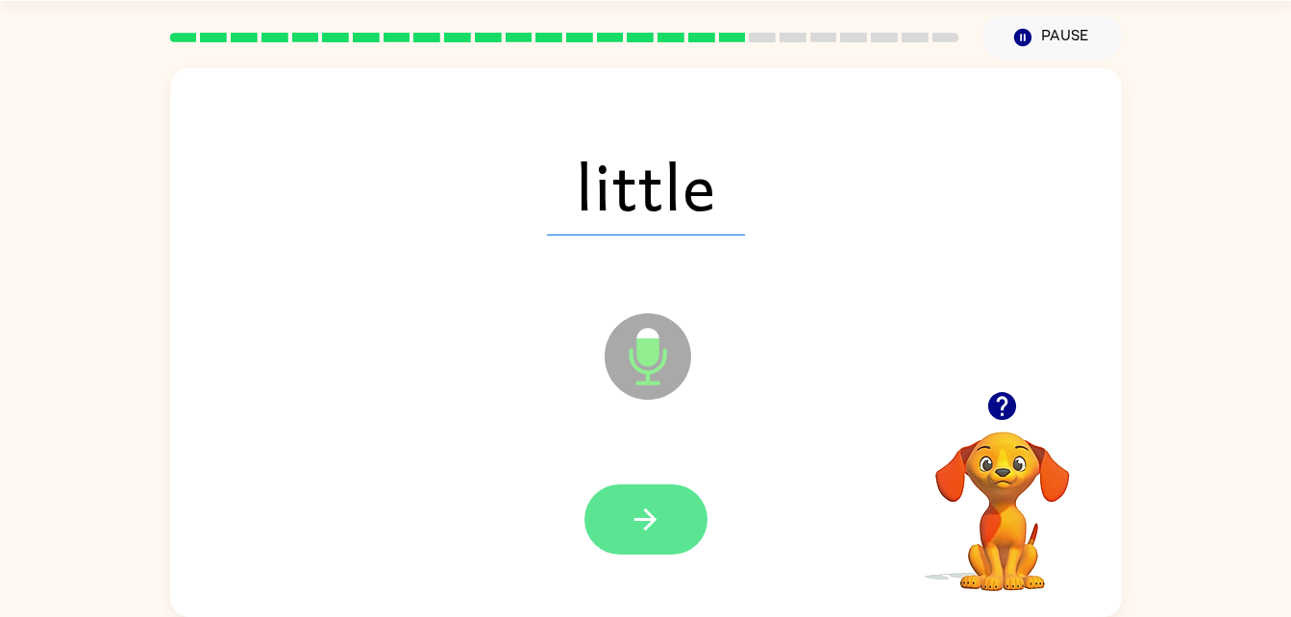
click at [634, 532] on icon "button" at bounding box center [646, 520] width 34 height 34
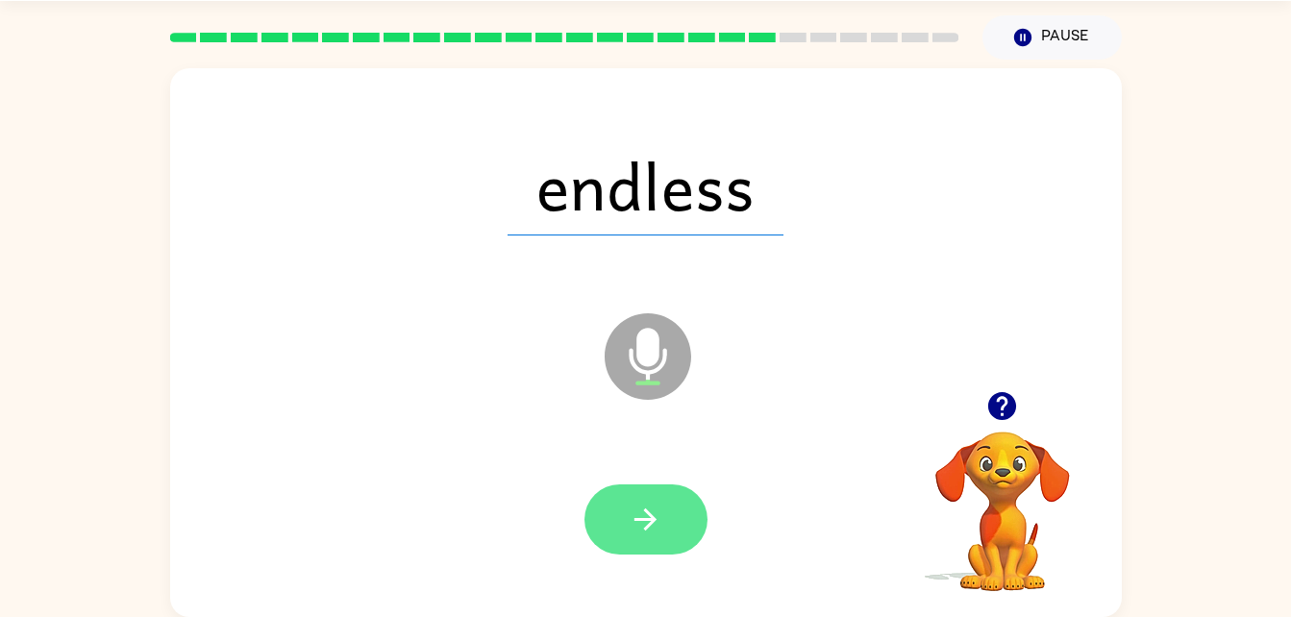
click at [657, 536] on button "button" at bounding box center [645, 519] width 123 height 70
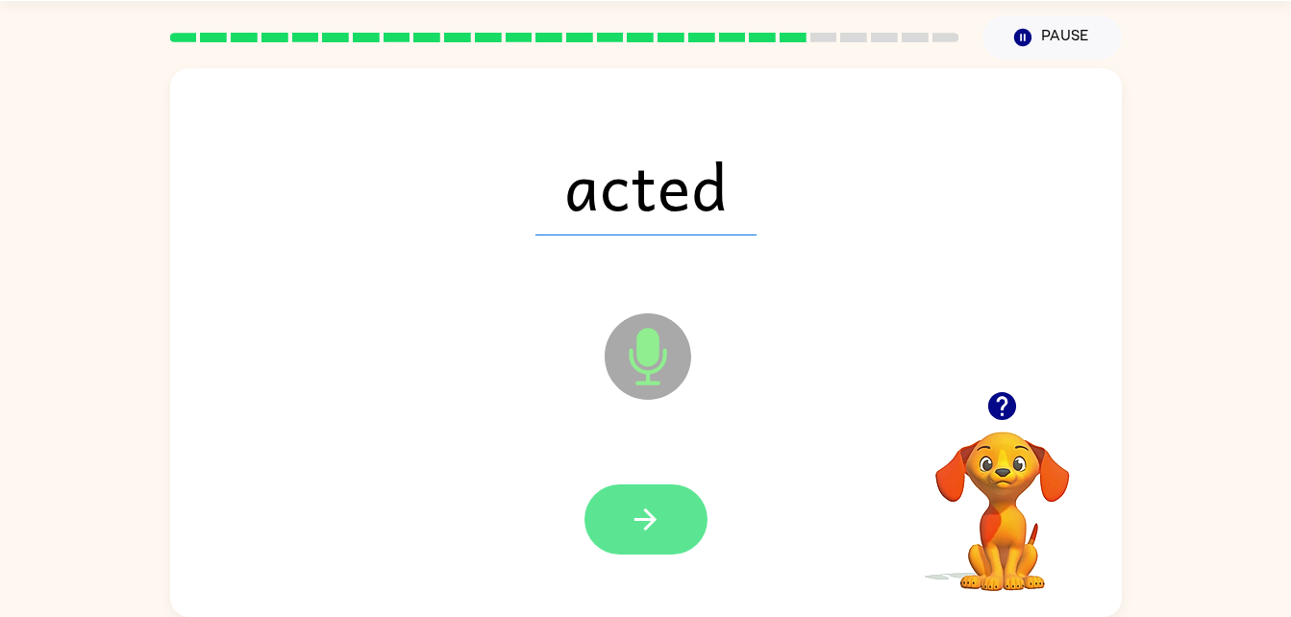
click at [644, 525] on icon "button" at bounding box center [646, 520] width 34 height 34
click at [620, 529] on button "button" at bounding box center [645, 519] width 123 height 70
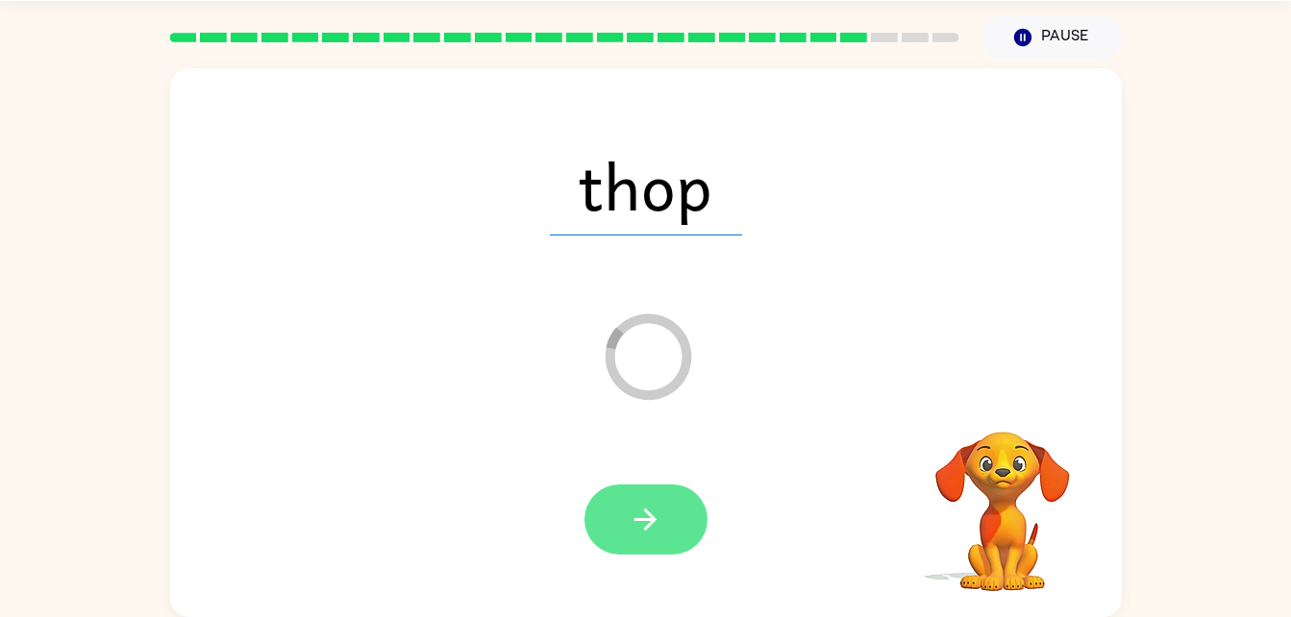
click at [648, 506] on icon "button" at bounding box center [646, 520] width 34 height 34
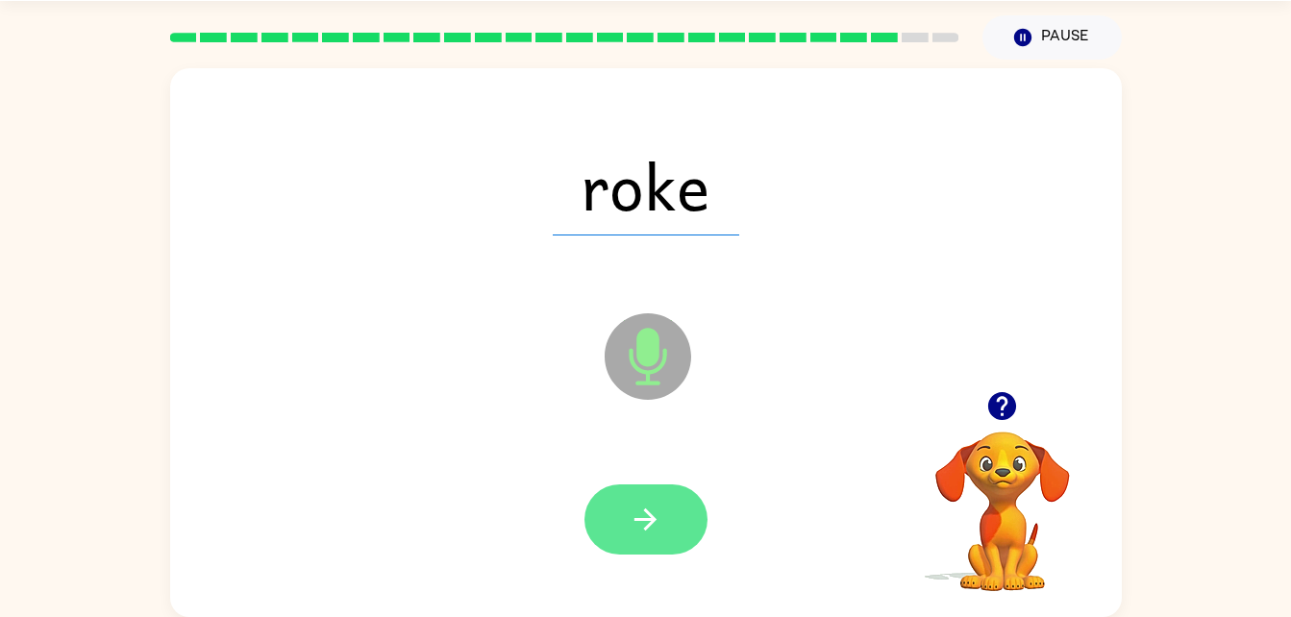
click at [607, 507] on button "button" at bounding box center [645, 519] width 123 height 70
click at [680, 518] on button "button" at bounding box center [645, 519] width 123 height 70
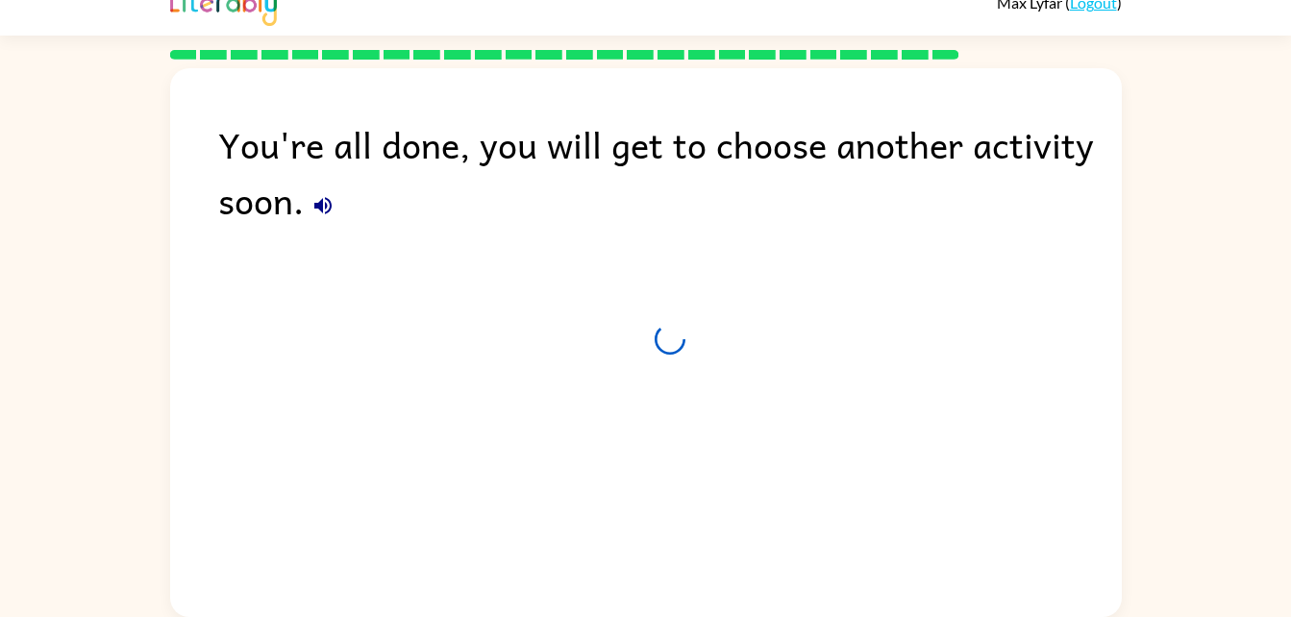
scroll to position [24, 0]
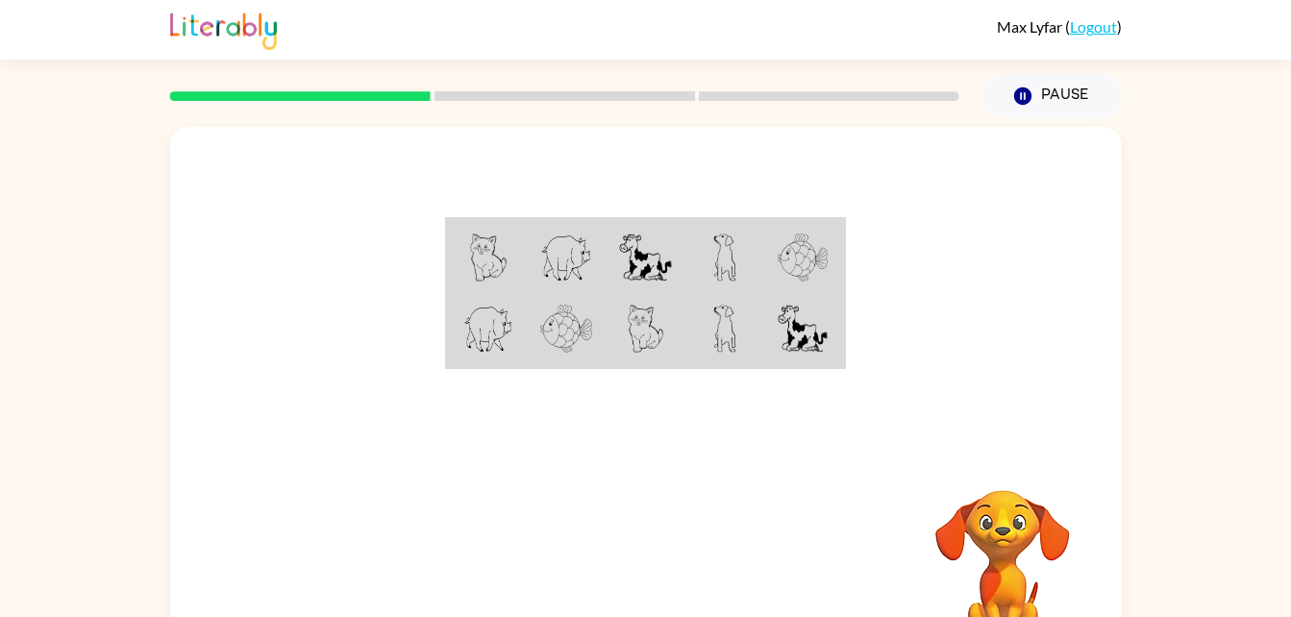
click at [450, 261] on td at bounding box center [487, 257] width 79 height 74
click at [451, 250] on td at bounding box center [487, 257] width 79 height 74
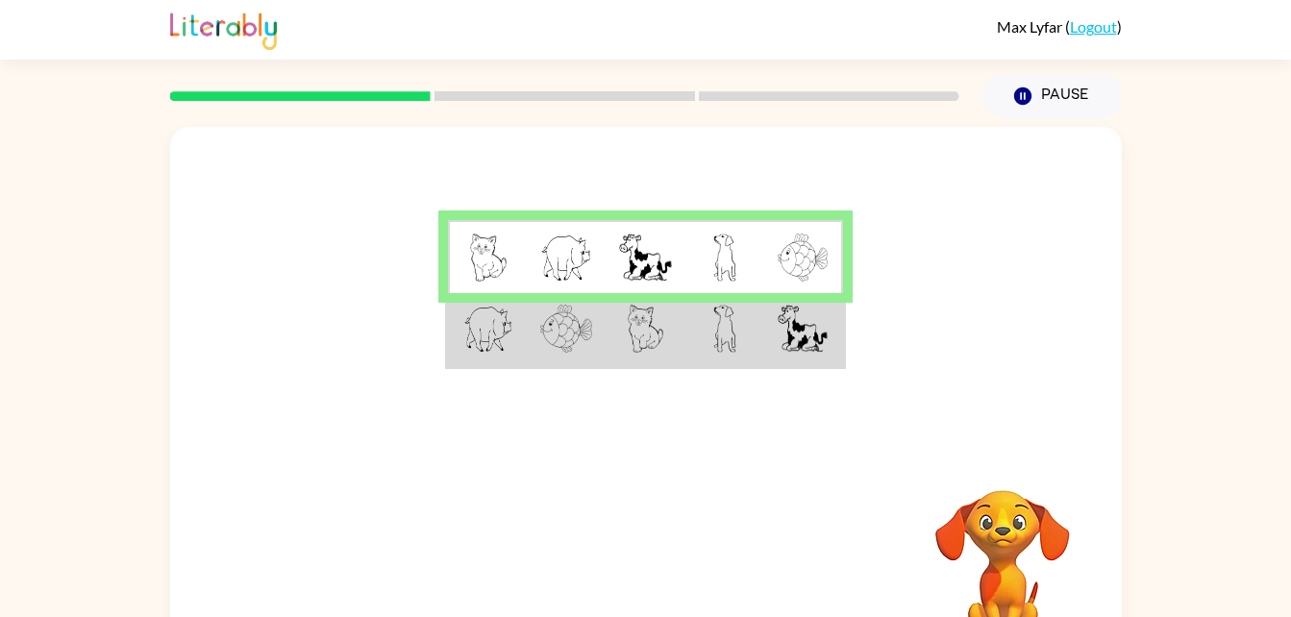
click at [729, 351] on img at bounding box center [724, 329] width 23 height 48
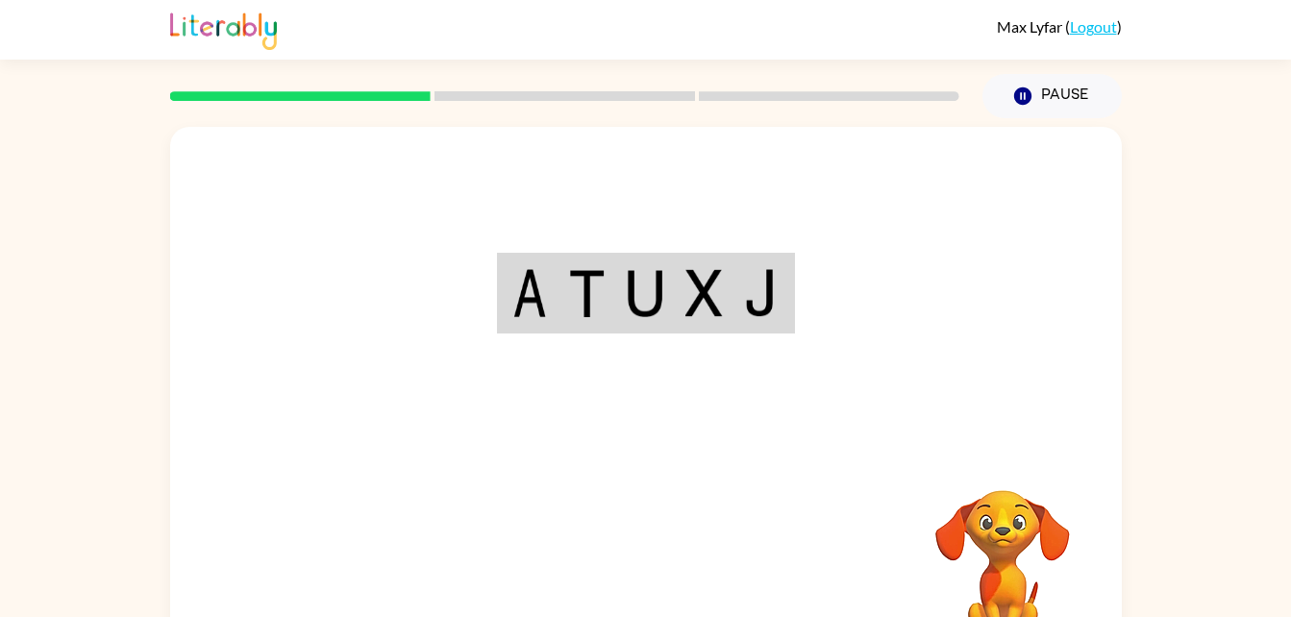
click at [566, 594] on div "Your browser must support playing .mp4 files to use Literably. Please try using…" at bounding box center [646, 401] width 952 height 549
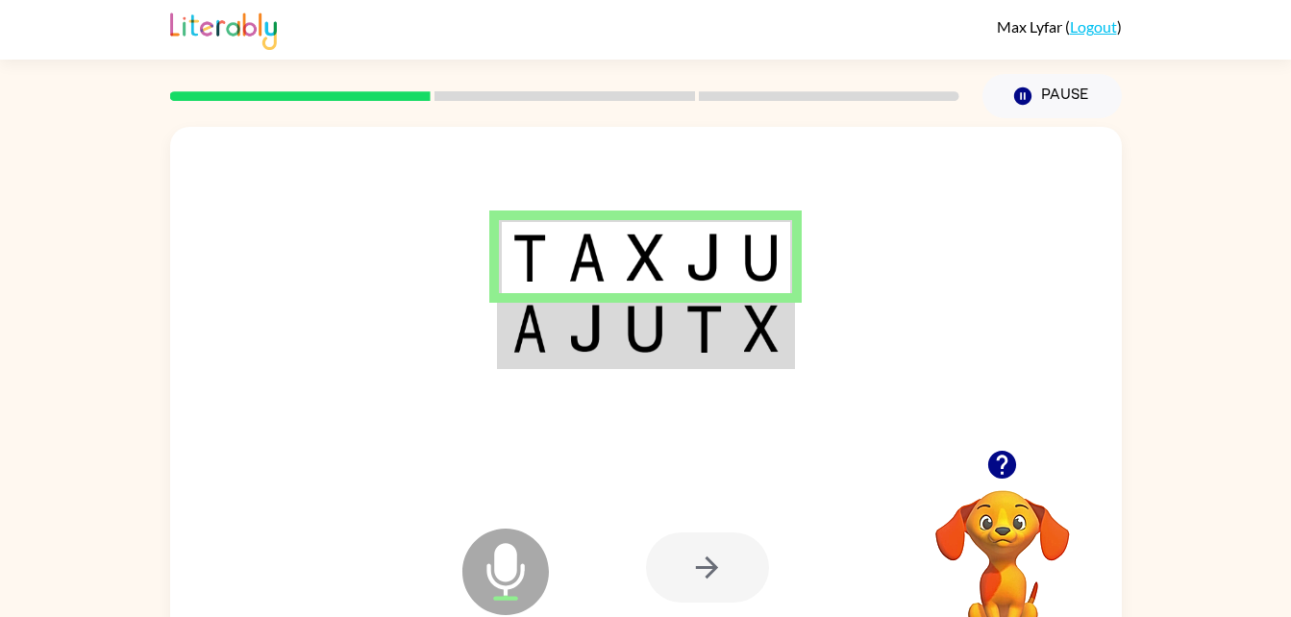
click at [586, 366] on td at bounding box center [586, 330] width 59 height 74
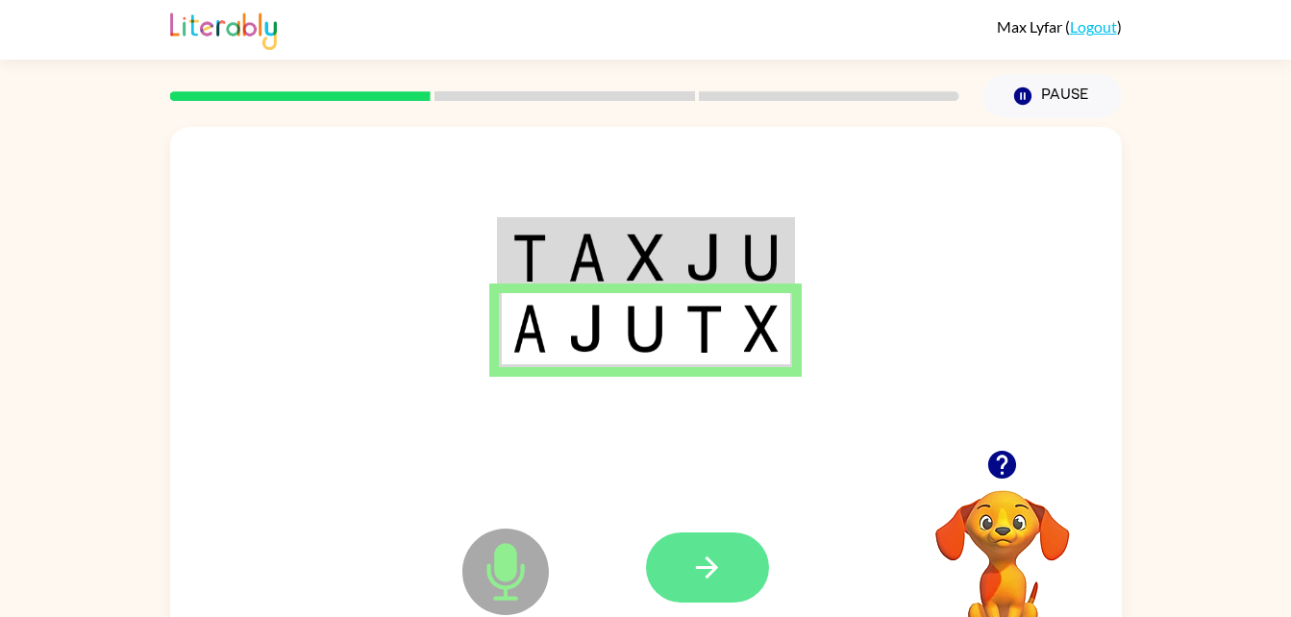
click at [691, 561] on icon "button" at bounding box center [707, 568] width 34 height 34
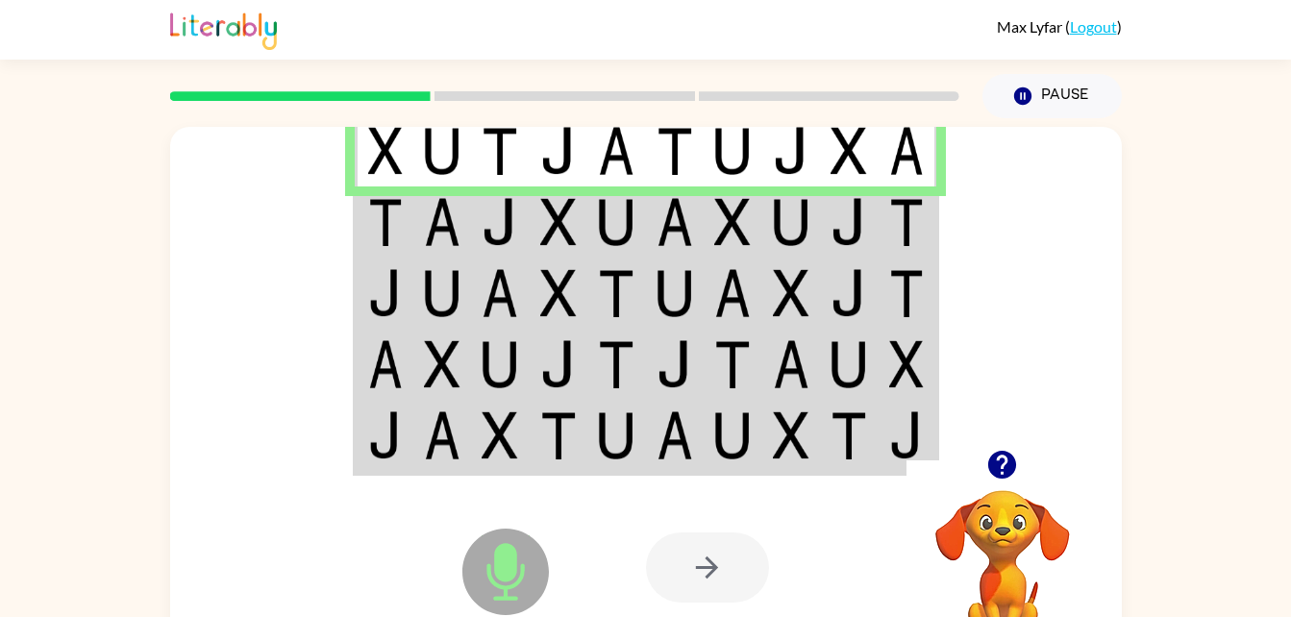
click at [568, 222] on img at bounding box center [558, 222] width 37 height 48
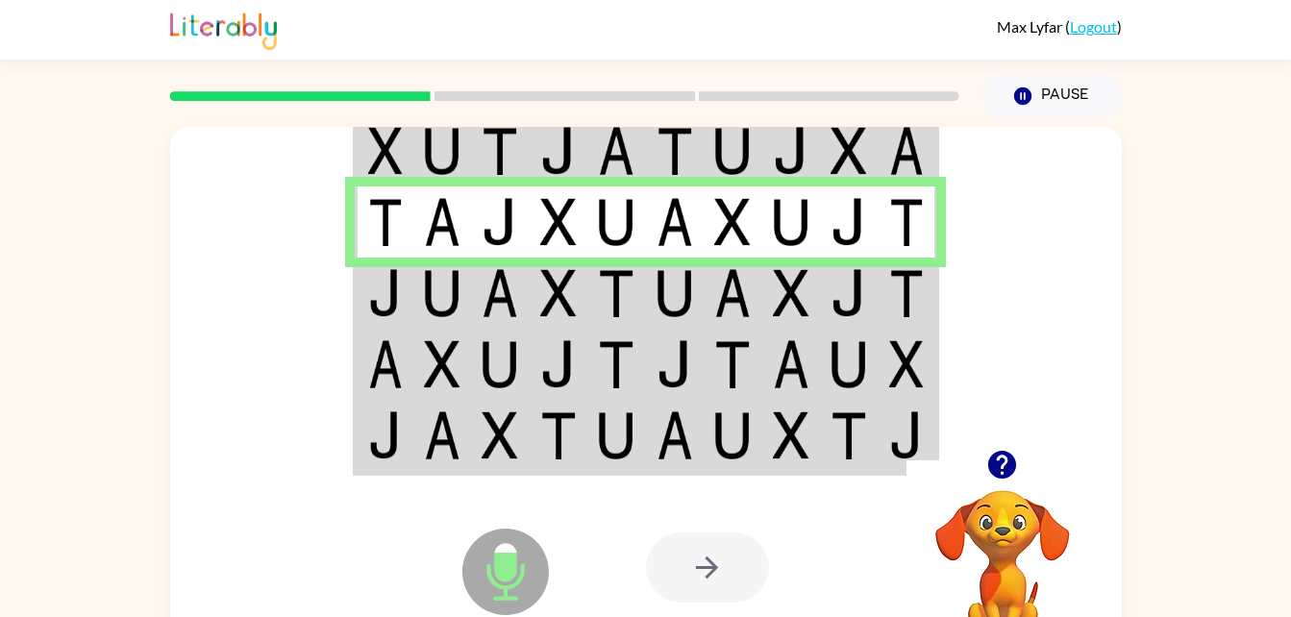
click at [621, 295] on img at bounding box center [616, 293] width 37 height 48
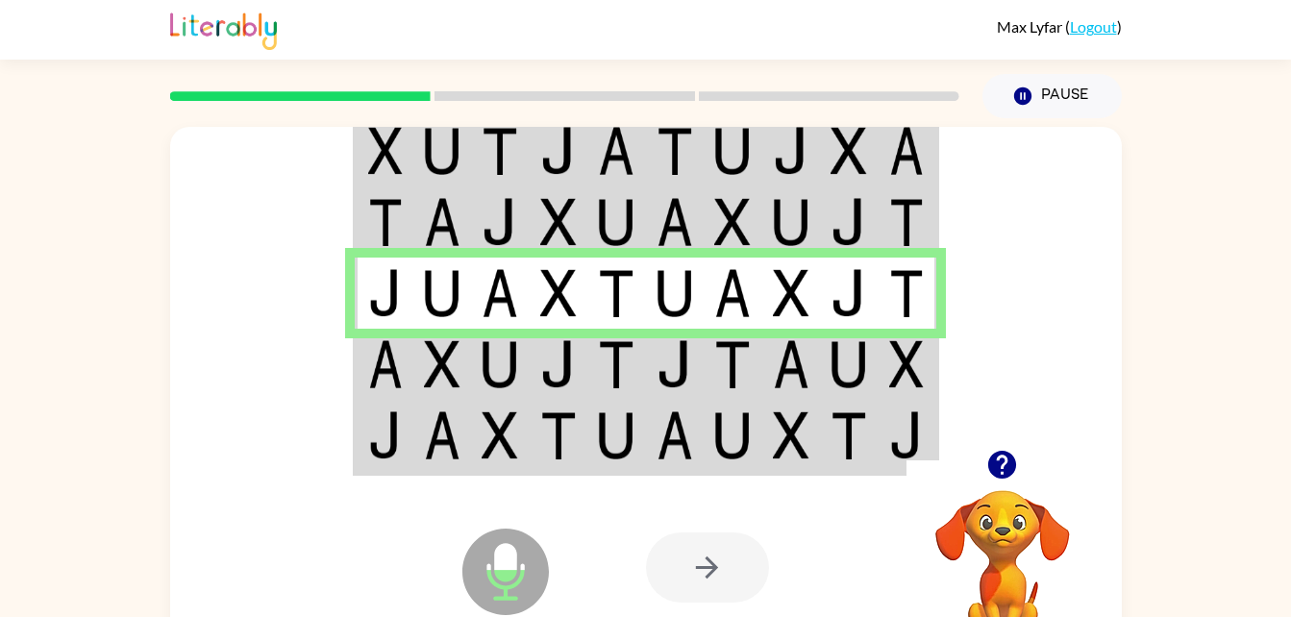
click at [795, 353] on img at bounding box center [791, 364] width 37 height 48
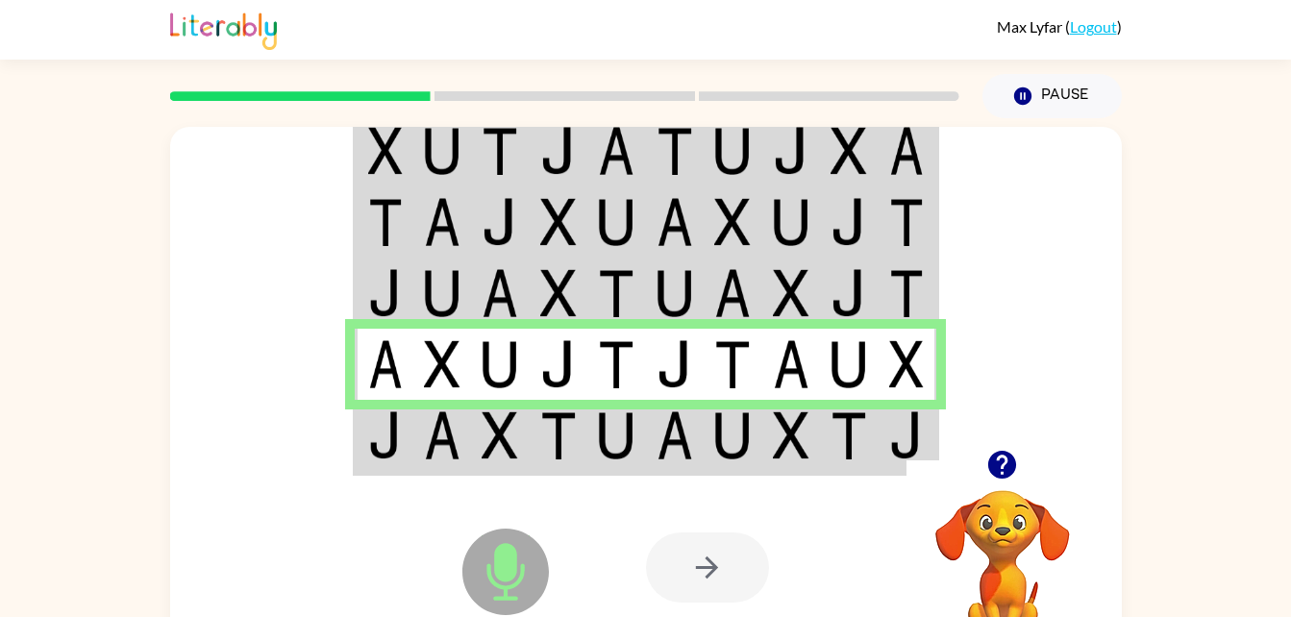
click at [760, 441] on td at bounding box center [733, 437] width 59 height 74
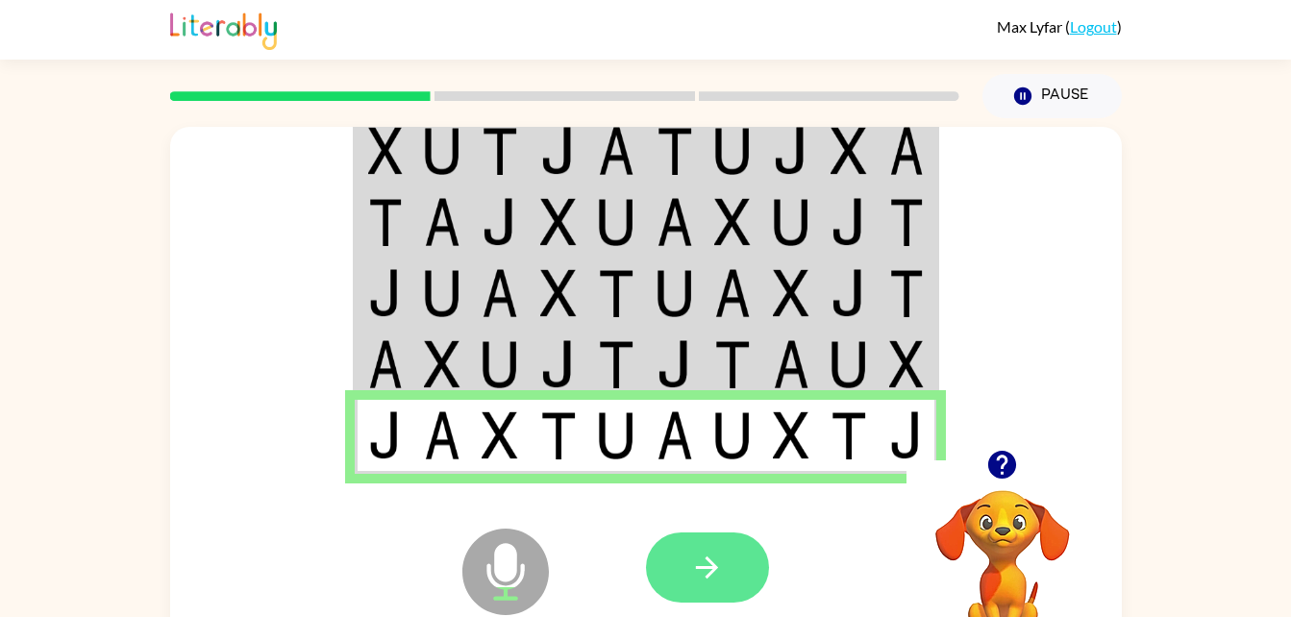
click at [701, 590] on button "button" at bounding box center [707, 567] width 123 height 70
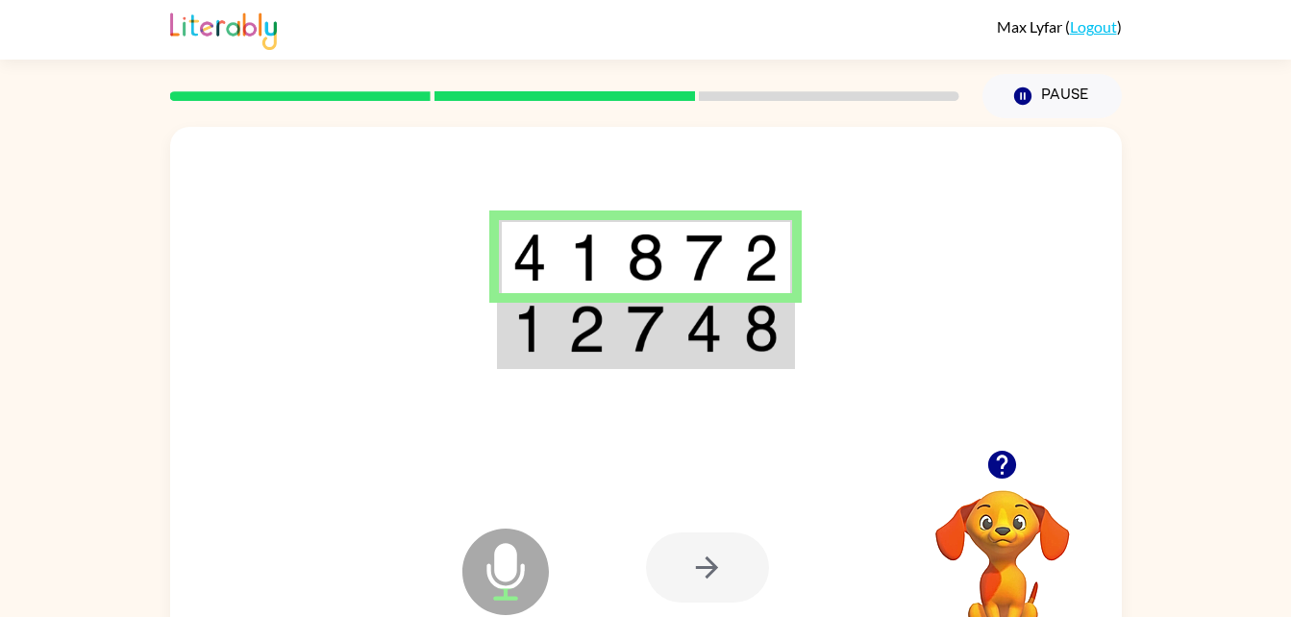
click at [649, 316] on img at bounding box center [645, 329] width 37 height 48
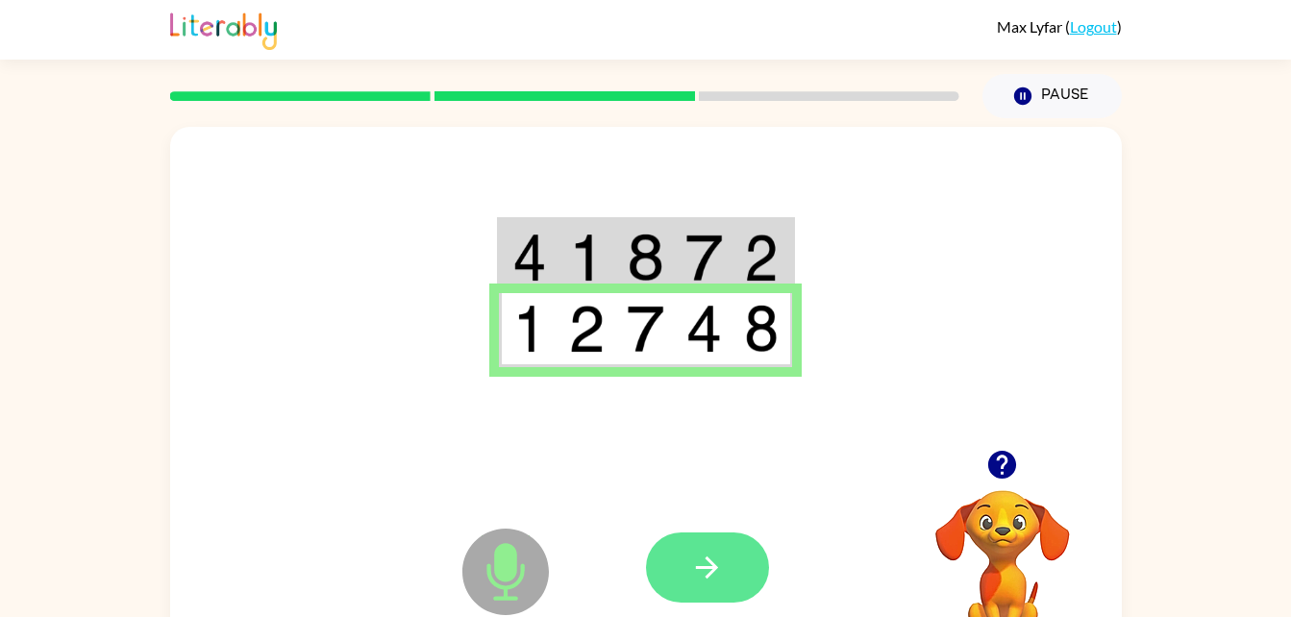
click at [704, 563] on icon "button" at bounding box center [707, 568] width 34 height 34
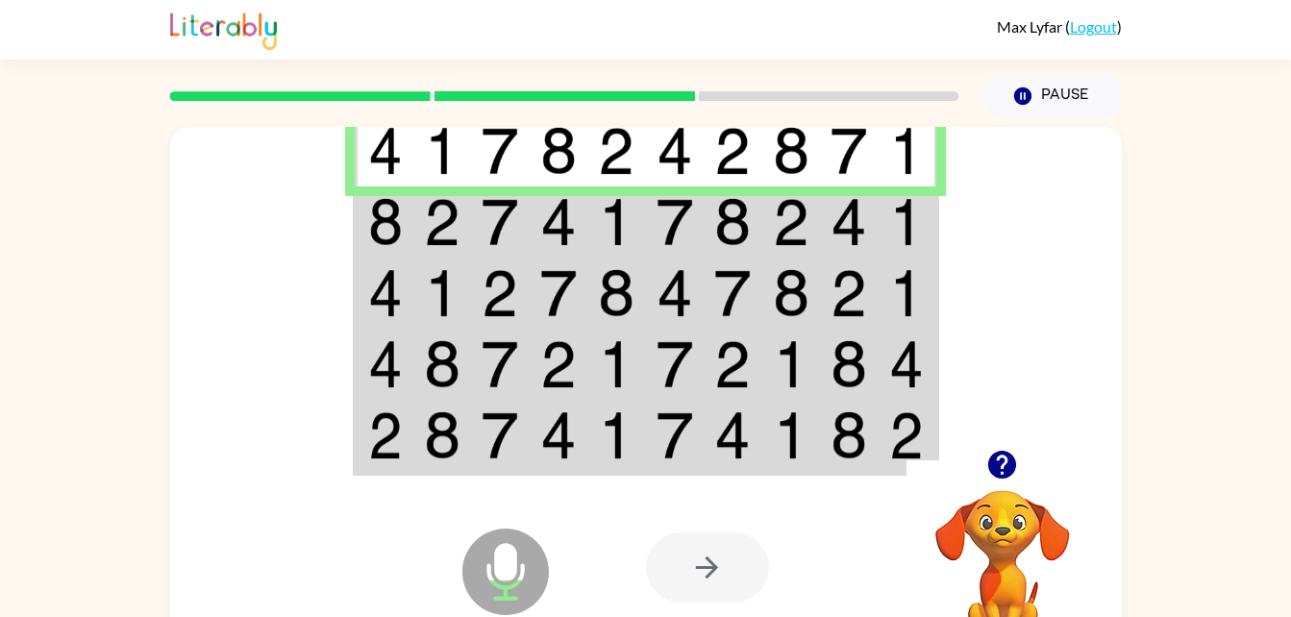
click at [766, 224] on td at bounding box center [791, 221] width 59 height 71
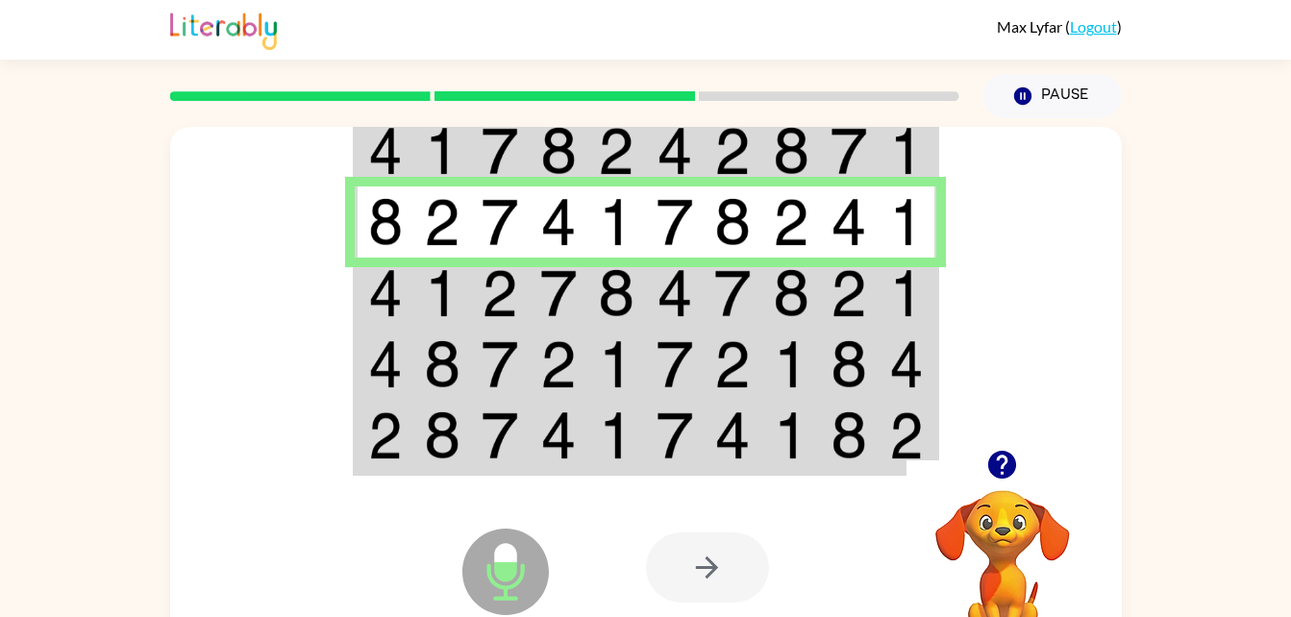
click at [866, 321] on td at bounding box center [849, 293] width 59 height 71
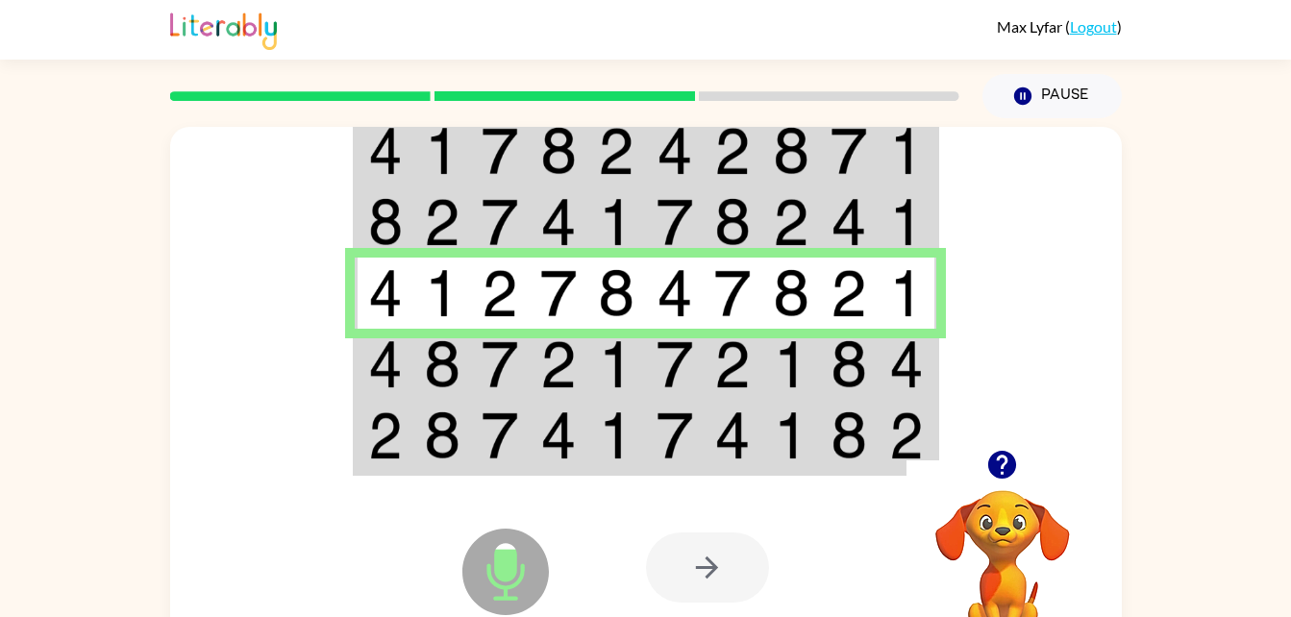
click at [934, 403] on td at bounding box center [907, 437] width 59 height 74
click at [808, 390] on td at bounding box center [791, 364] width 59 height 71
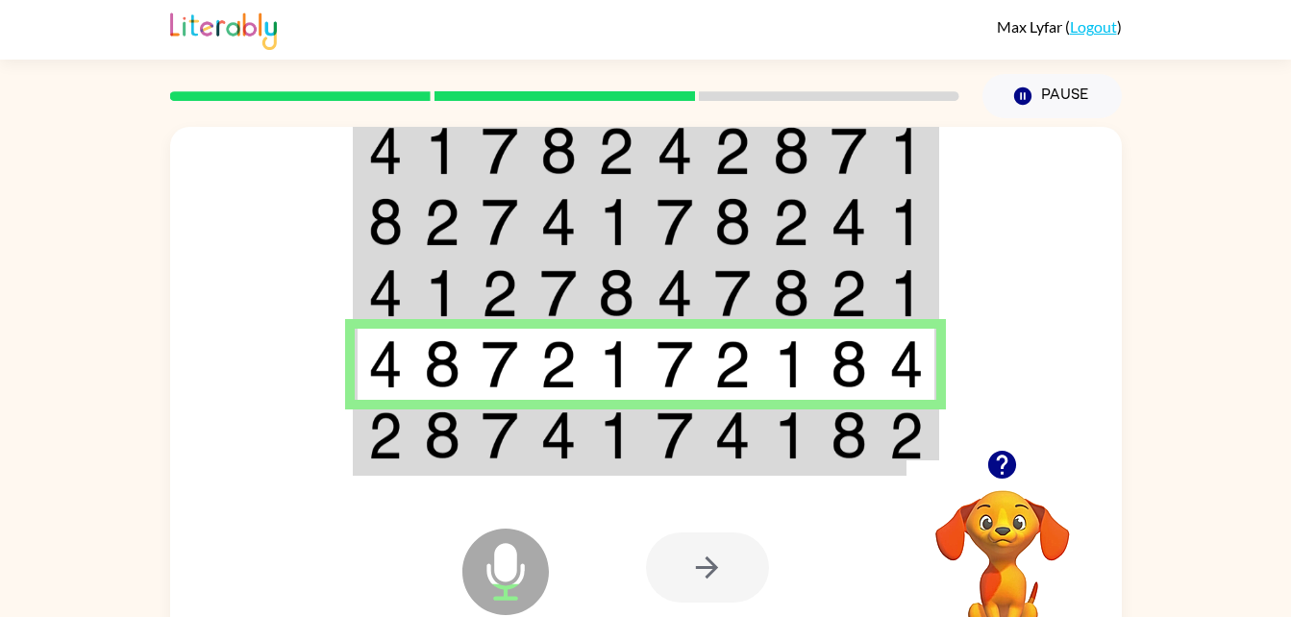
click at [737, 423] on img at bounding box center [732, 435] width 37 height 48
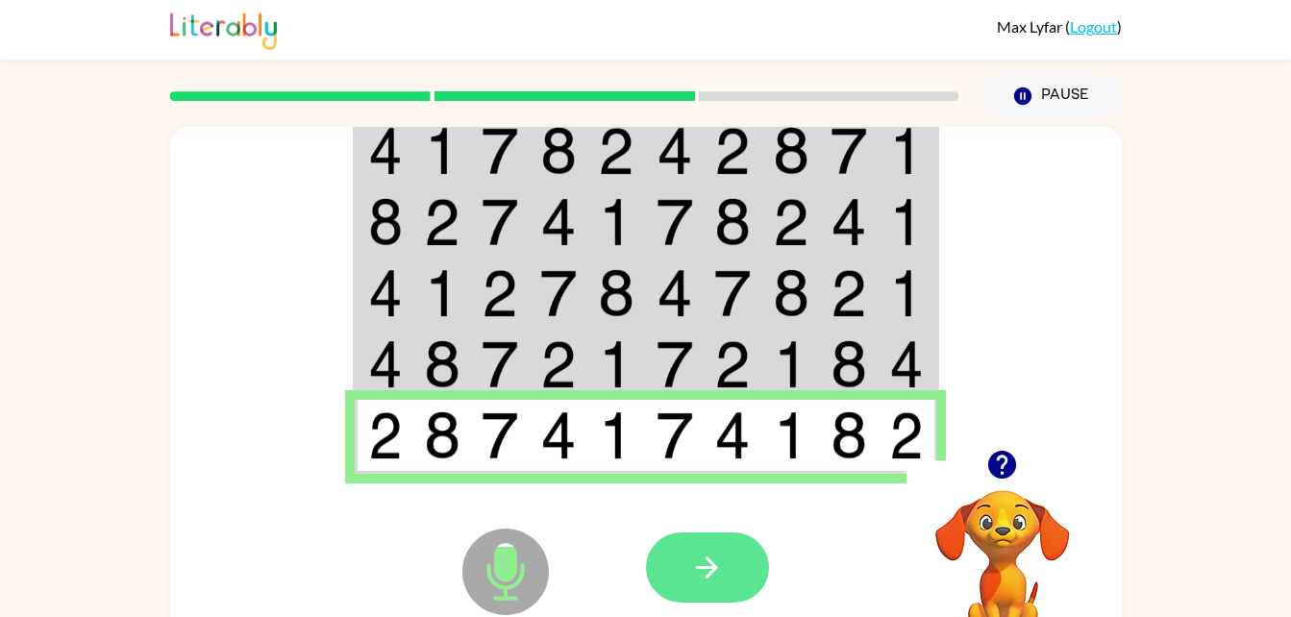
click at [661, 588] on button "button" at bounding box center [707, 567] width 123 height 70
